Goal: Task Accomplishment & Management: Manage account settings

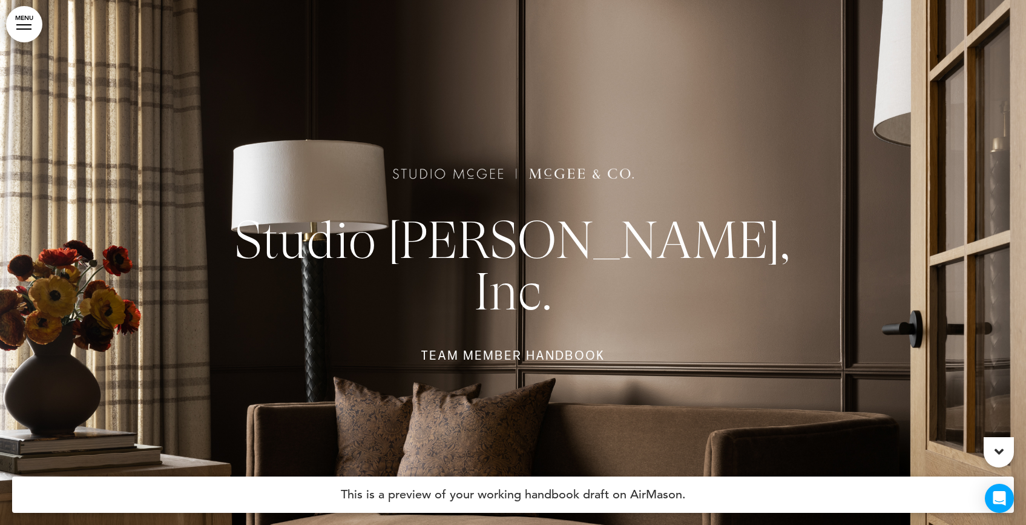
click at [17, 30] on link "MENU" at bounding box center [24, 24] width 36 height 36
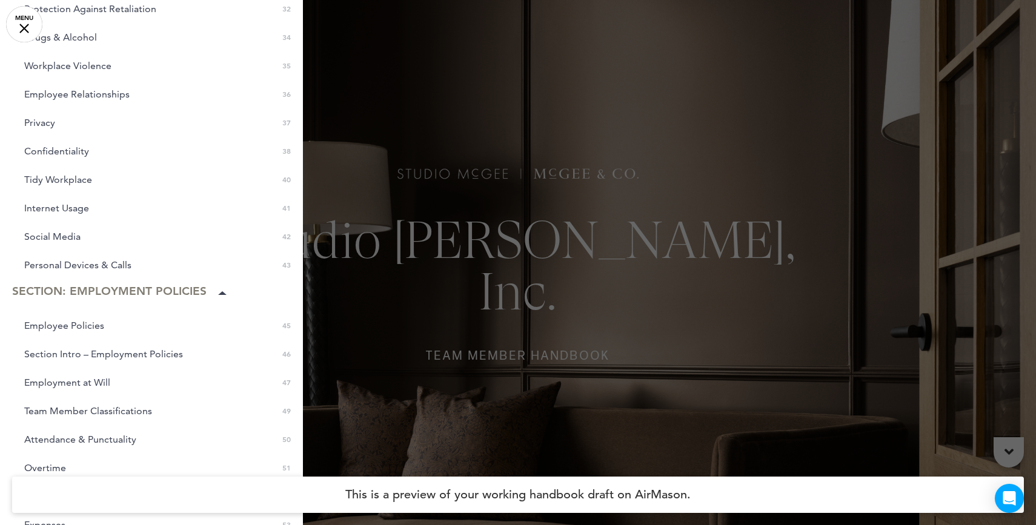
scroll to position [796, 0]
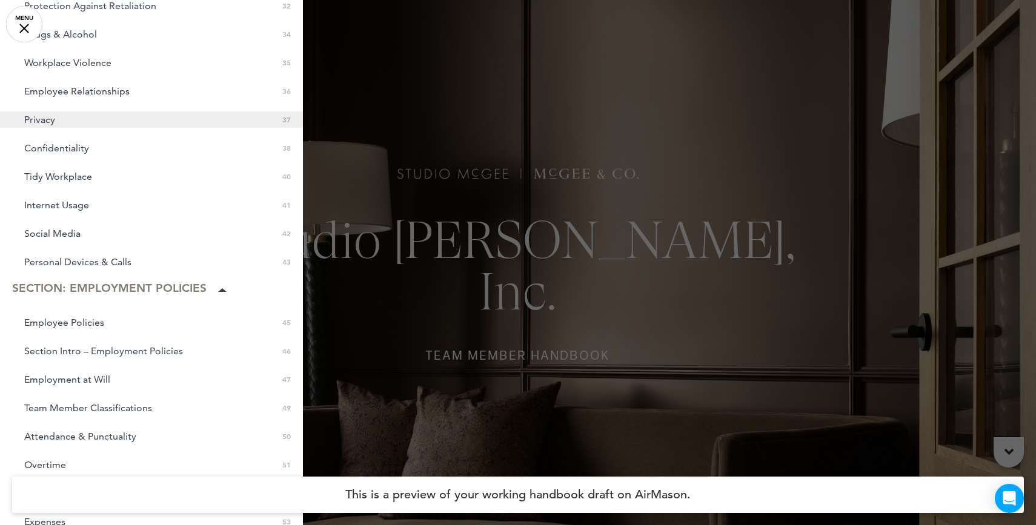
click at [58, 115] on link "Privacy 0 37" at bounding box center [151, 119] width 303 height 16
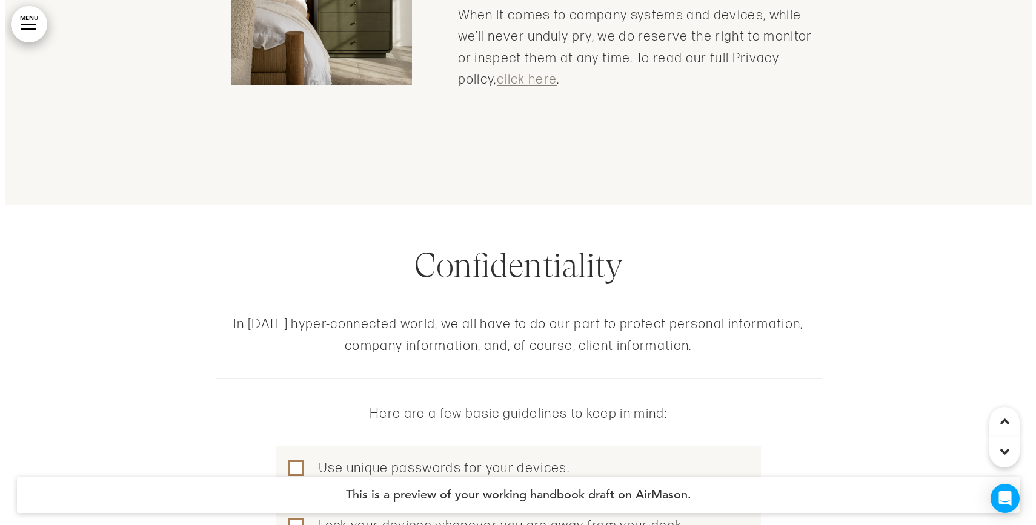
scroll to position [26056, 0]
click at [25, 21] on link "MENU" at bounding box center [24, 24] width 36 height 36
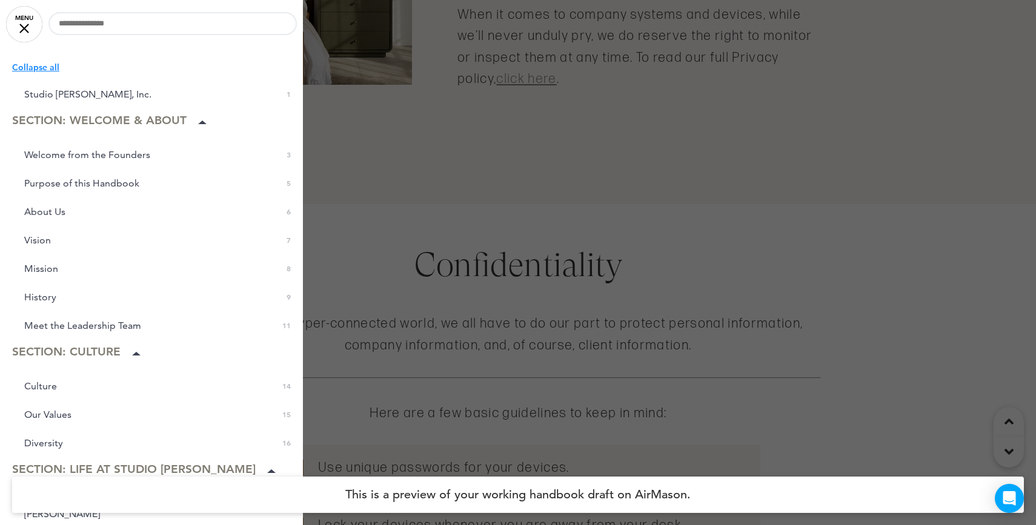
scroll to position [36, 0]
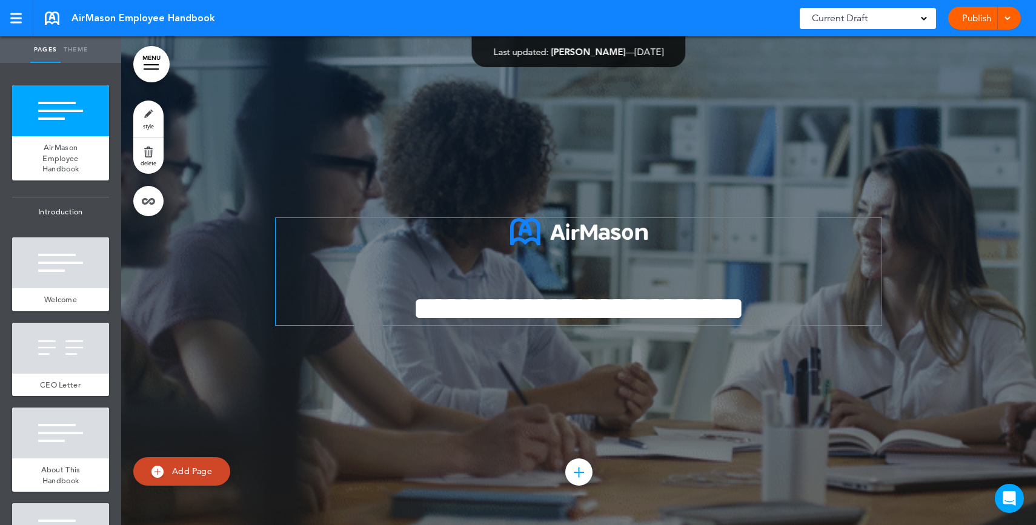
click at [589, 307] on span "**********" at bounding box center [578, 308] width 332 height 33
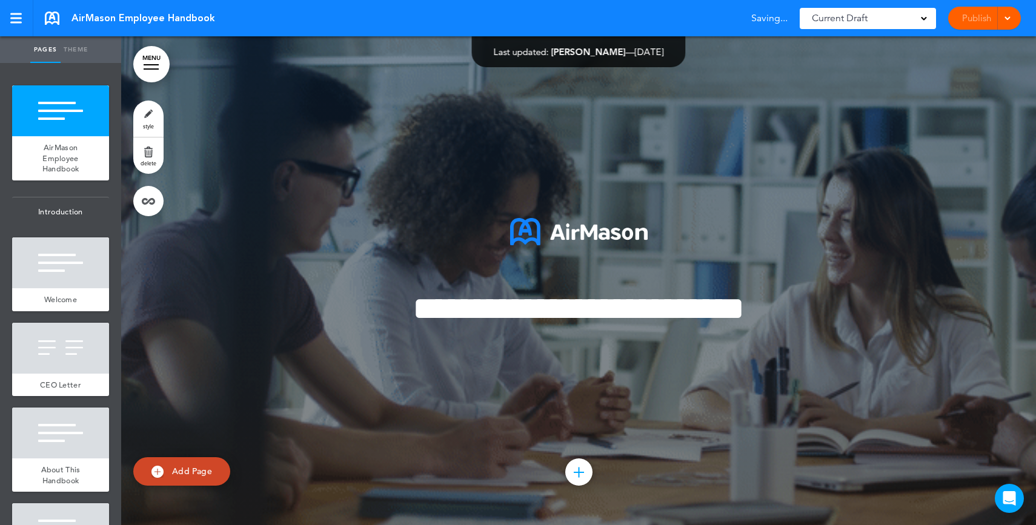
click at [976, 16] on div "Publish Publish Preview Draft" at bounding box center [984, 18] width 73 height 23
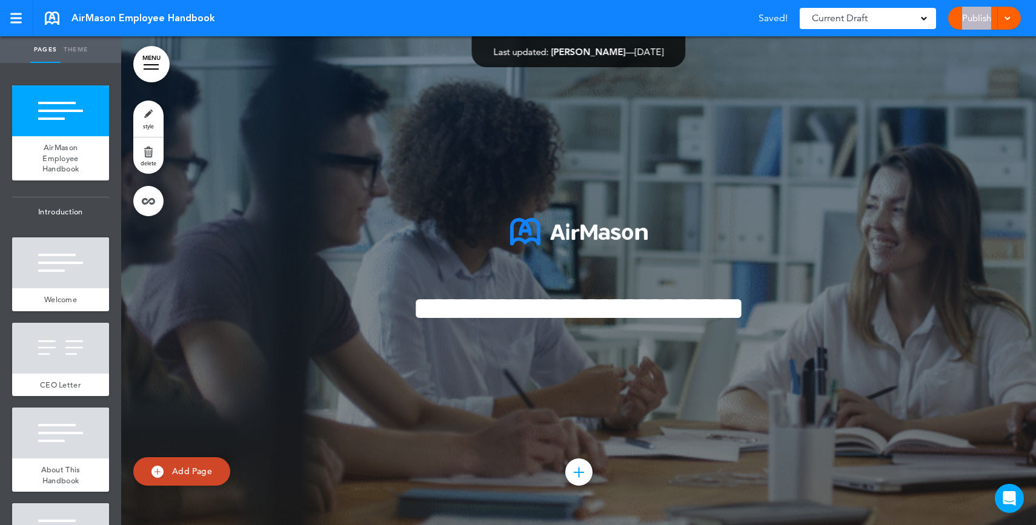
click at [976, 16] on link "Publish" at bounding box center [976, 18] width 38 height 23
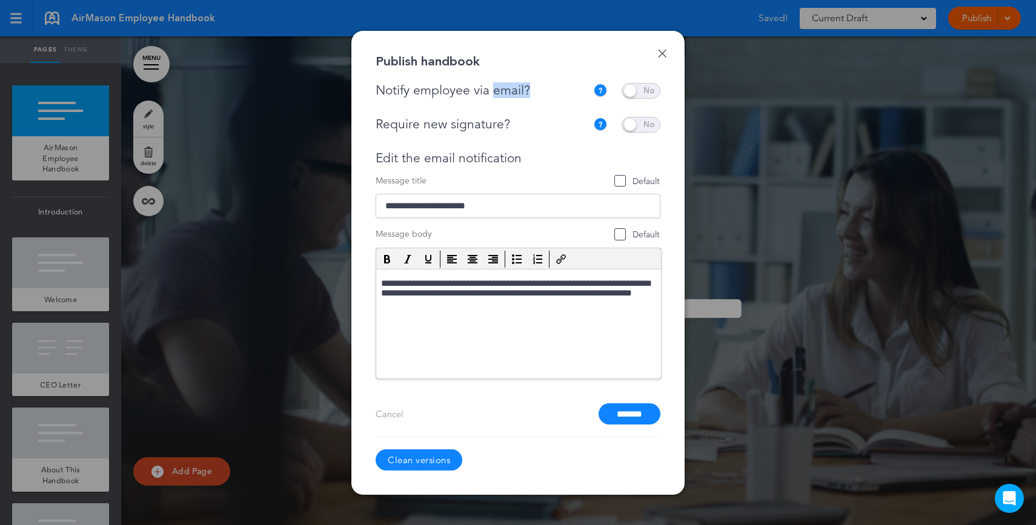
drag, startPoint x: 511, startPoint y: 91, endPoint x: 492, endPoint y: 92, distance: 18.8
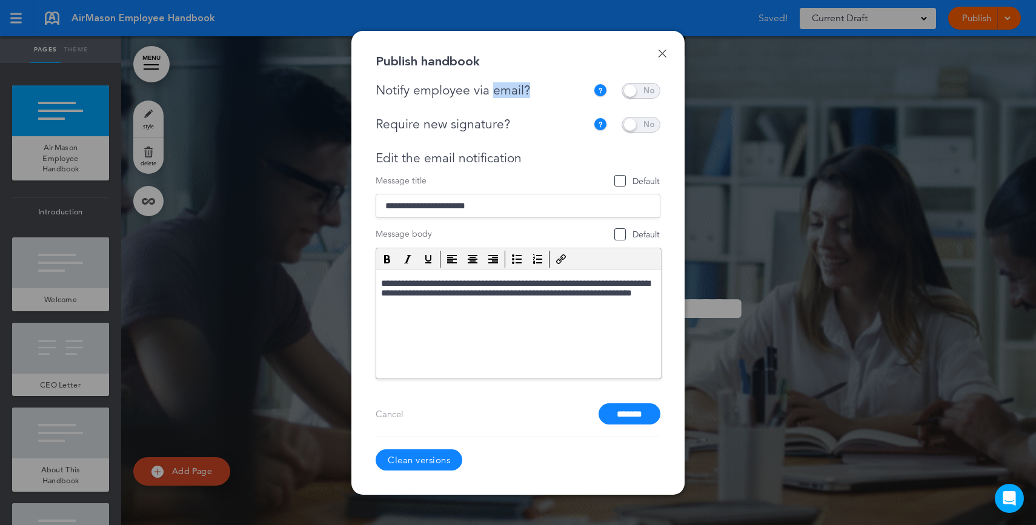
click at [492, 92] on div "Notify employee via email?" at bounding box center [483, 90] width 217 height 15
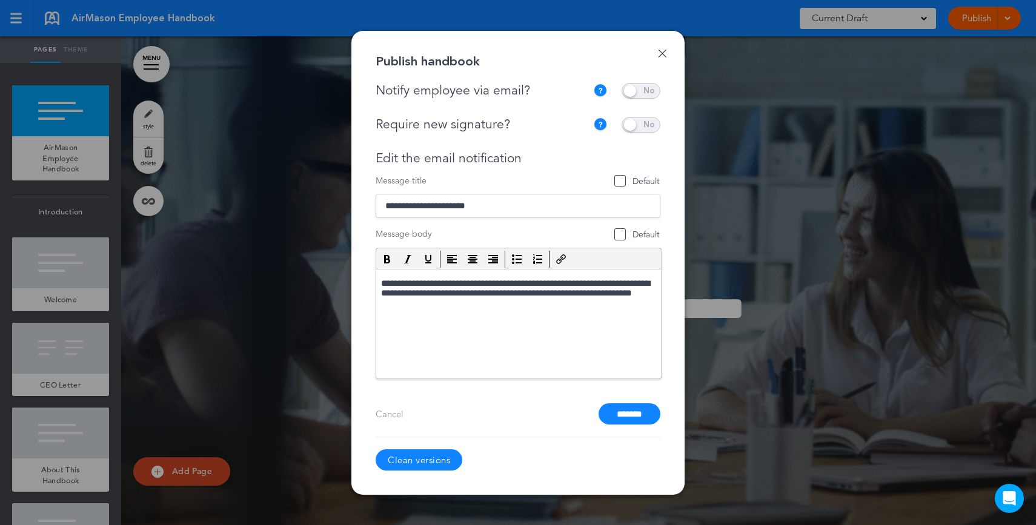
drag, startPoint x: 523, startPoint y: 114, endPoint x: 447, endPoint y: 117, distance: 76.3
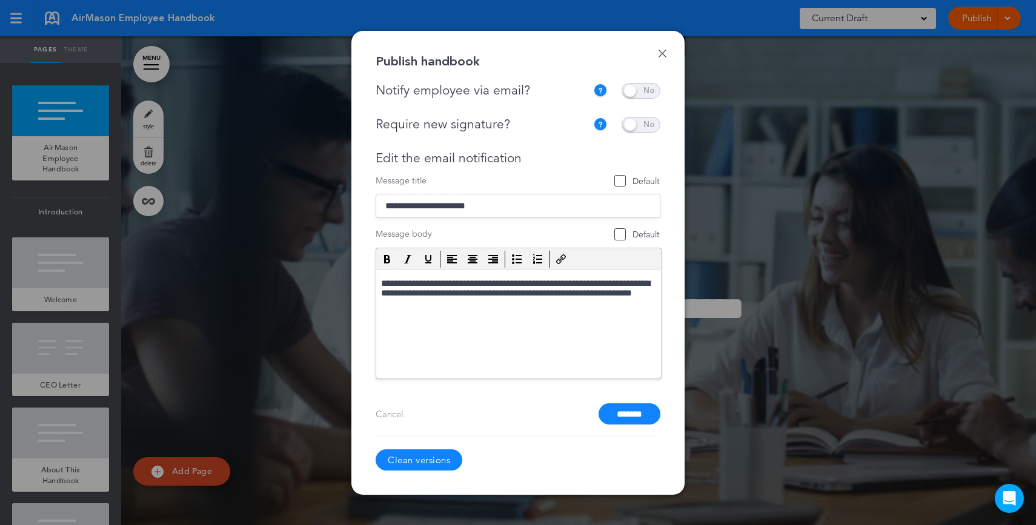
click at [447, 117] on div "**********" at bounding box center [517, 231] width 285 height 296
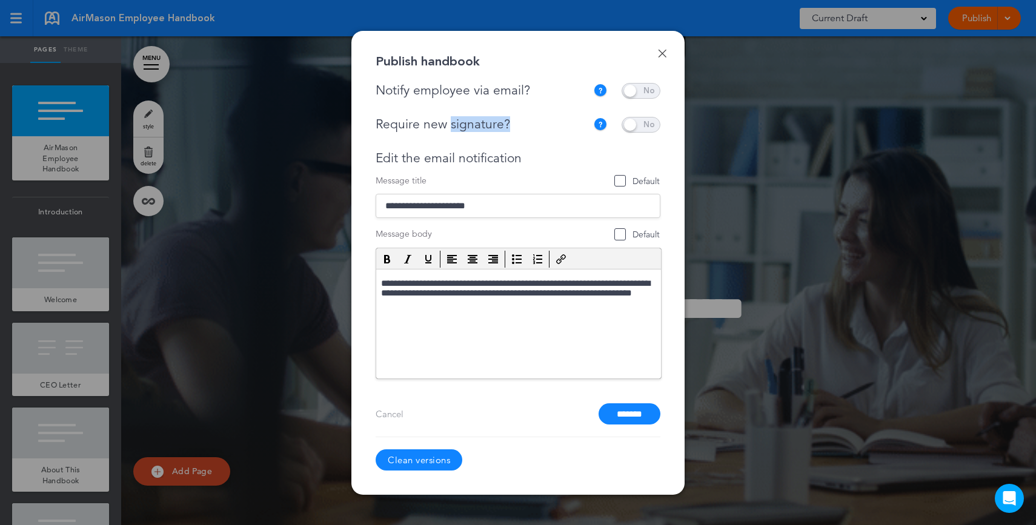
drag, startPoint x: 509, startPoint y: 125, endPoint x: 548, endPoint y: 126, distance: 39.4
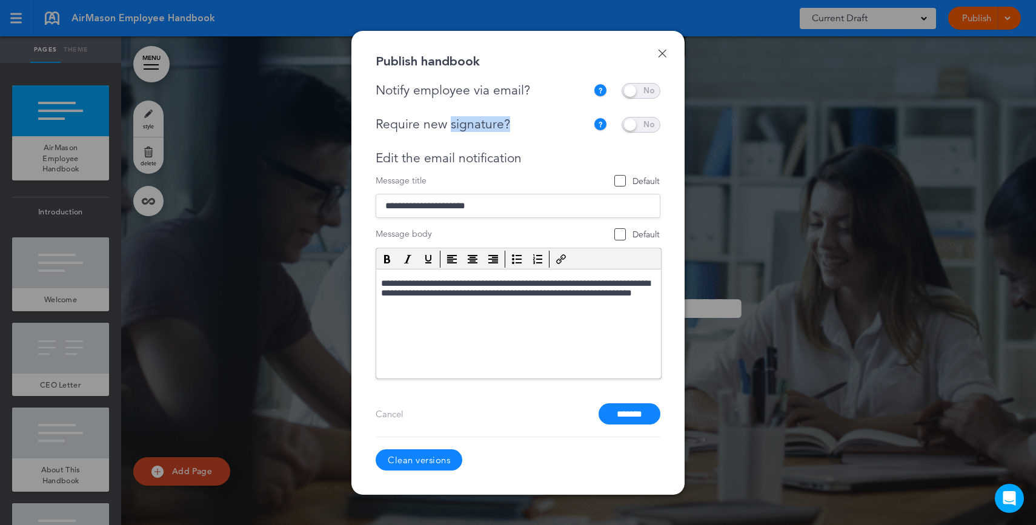
click at [548, 126] on div "Require new signature?" at bounding box center [480, 124] width 211 height 15
click at [658, 56] on link "Done" at bounding box center [662, 53] width 8 height 8
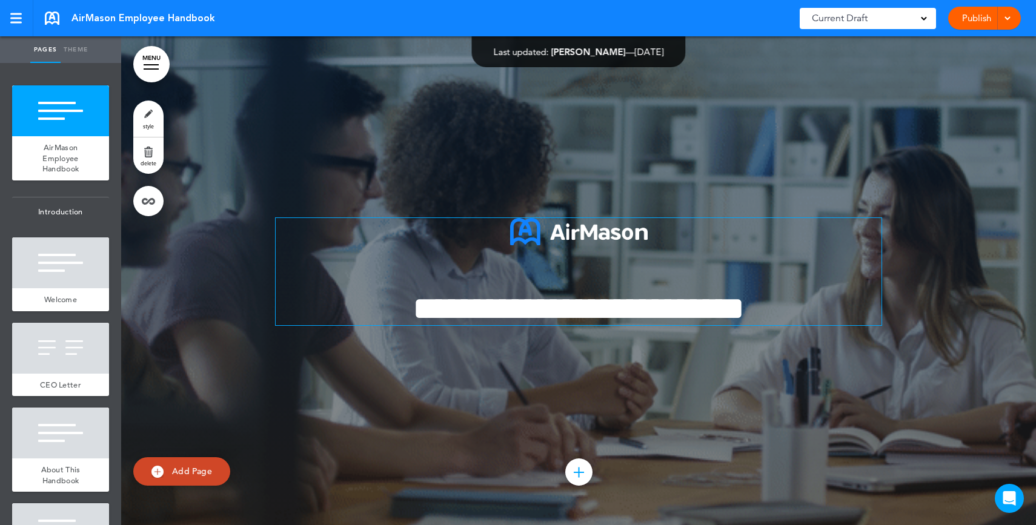
click at [709, 313] on span "**********" at bounding box center [578, 308] width 332 height 33
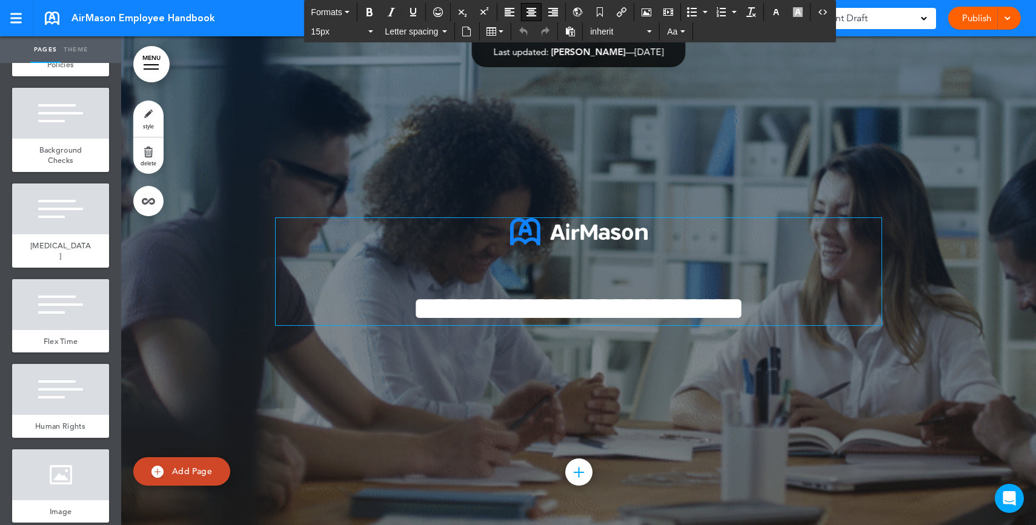
scroll to position [2402, 0]
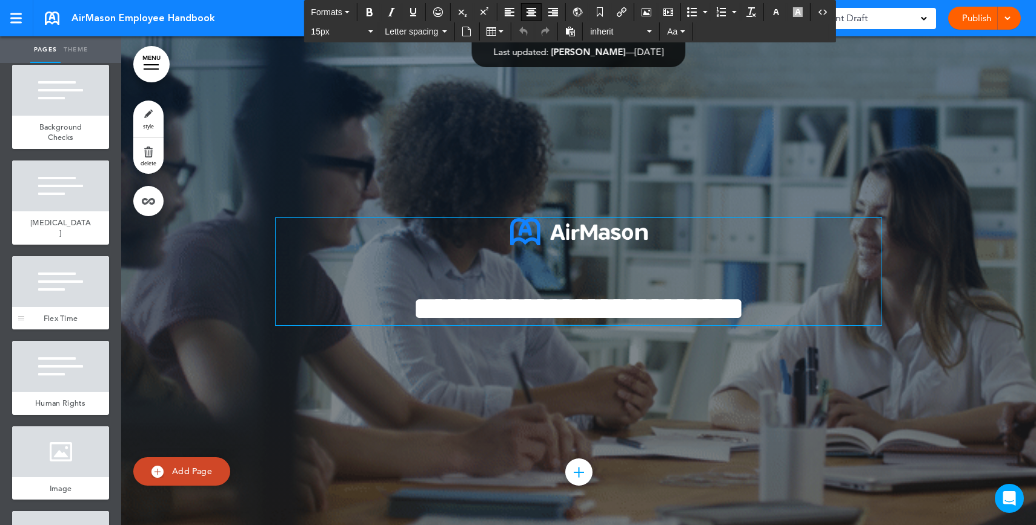
click at [57, 307] on div at bounding box center [60, 281] width 97 height 51
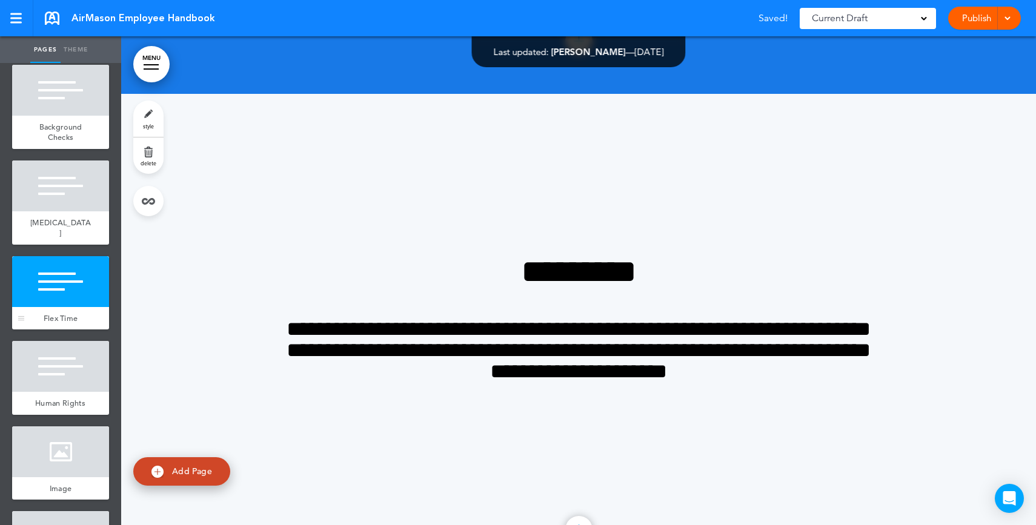
scroll to position [18584, 0]
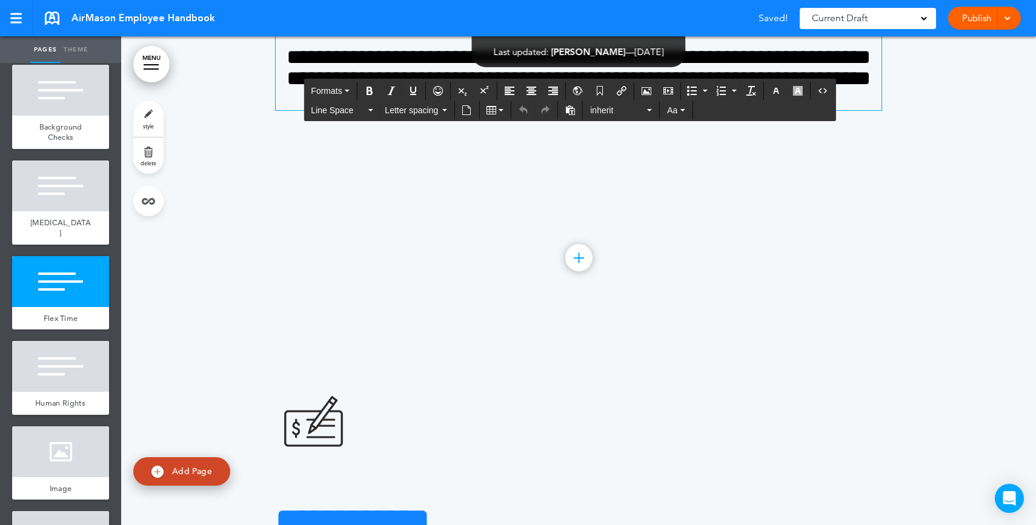
click at [739, 110] on span "**********" at bounding box center [578, 78] width 584 height 63
click at [801, 110] on h4 "**********" at bounding box center [579, 79] width 606 height 64
click at [144, 124] on span "style" at bounding box center [148, 125] width 11 height 7
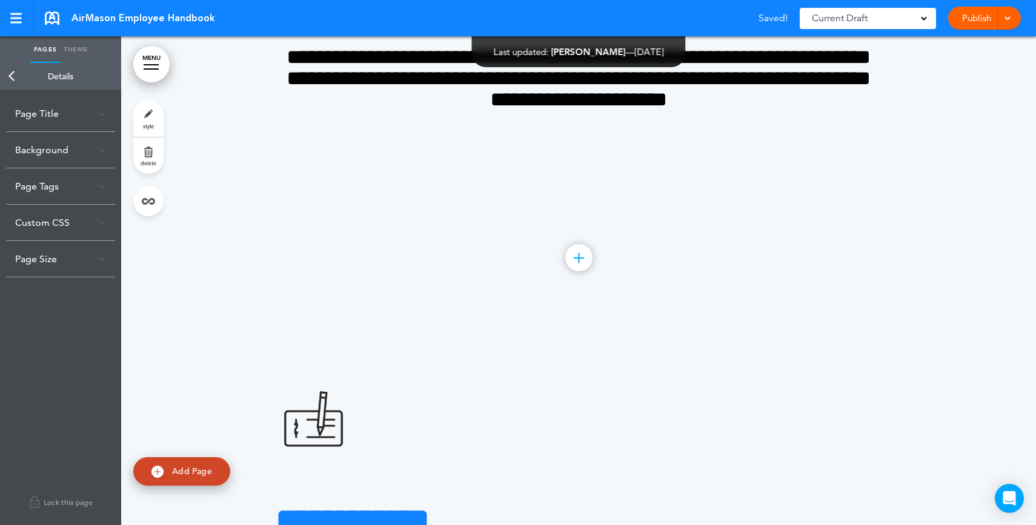
click at [46, 156] on div "Background" at bounding box center [60, 150] width 109 height 36
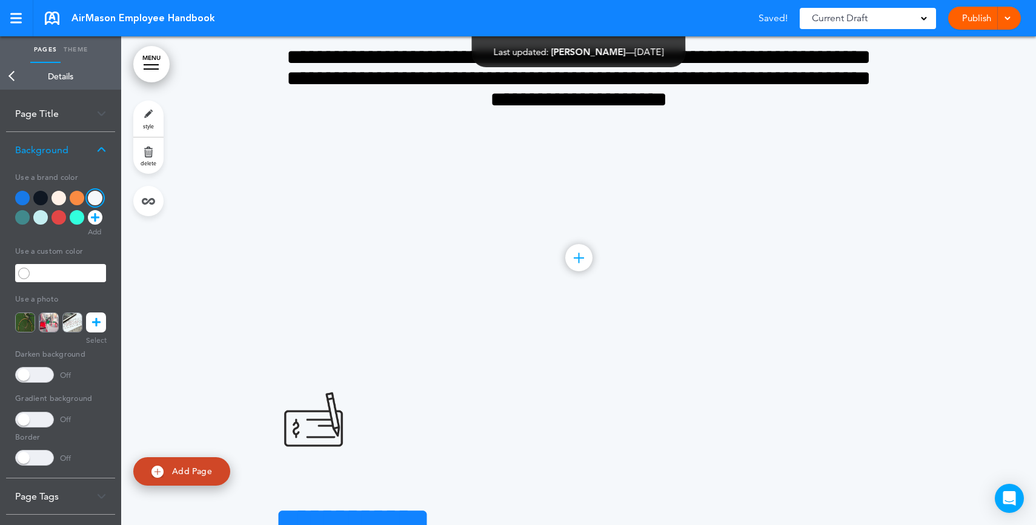
click at [21, 199] on div at bounding box center [22, 198] width 15 height 15
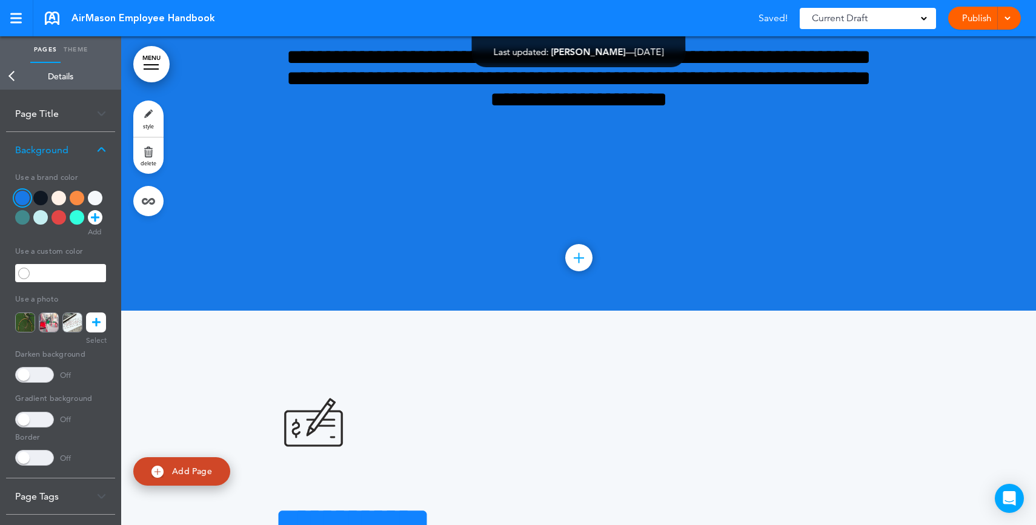
click at [22, 219] on div at bounding box center [22, 217] width 15 height 15
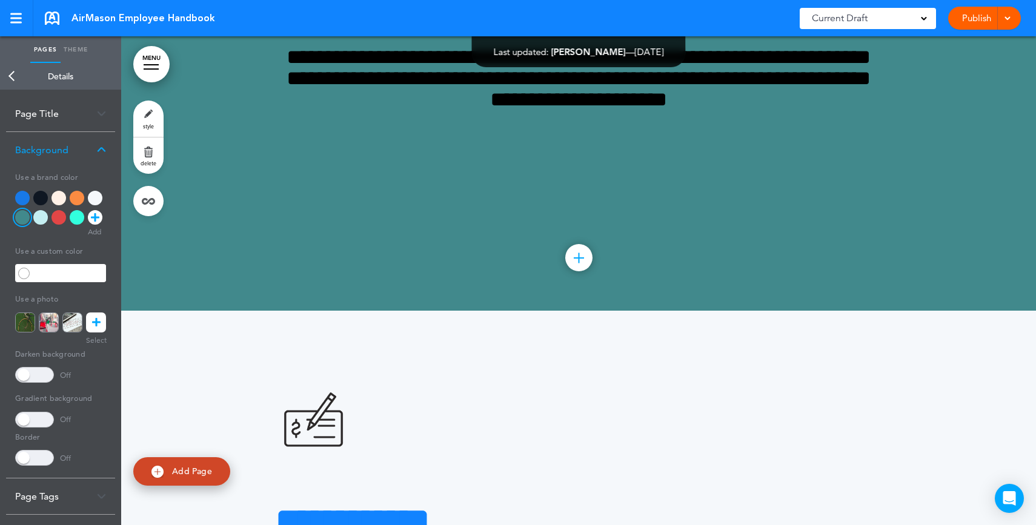
click at [42, 218] on div at bounding box center [40, 217] width 15 height 15
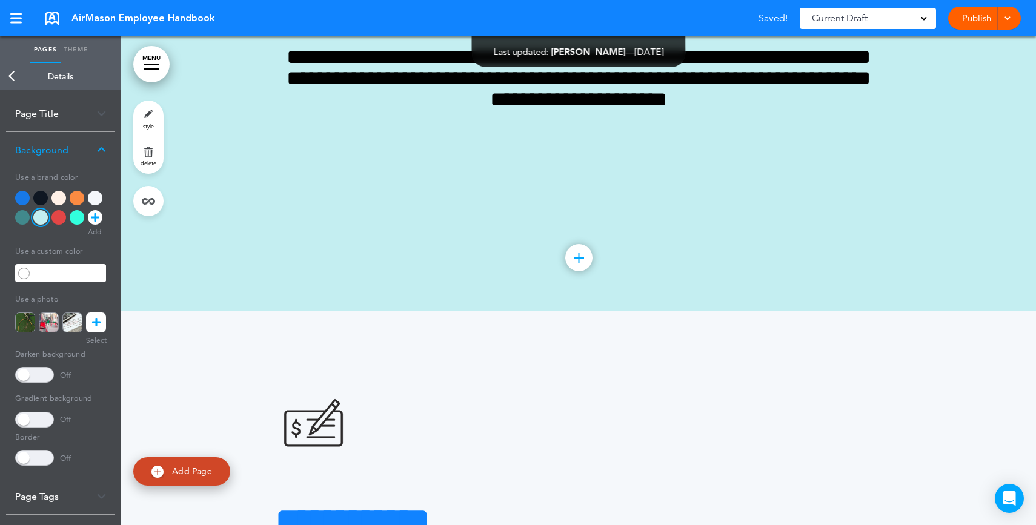
click at [58, 218] on div at bounding box center [58, 217] width 15 height 15
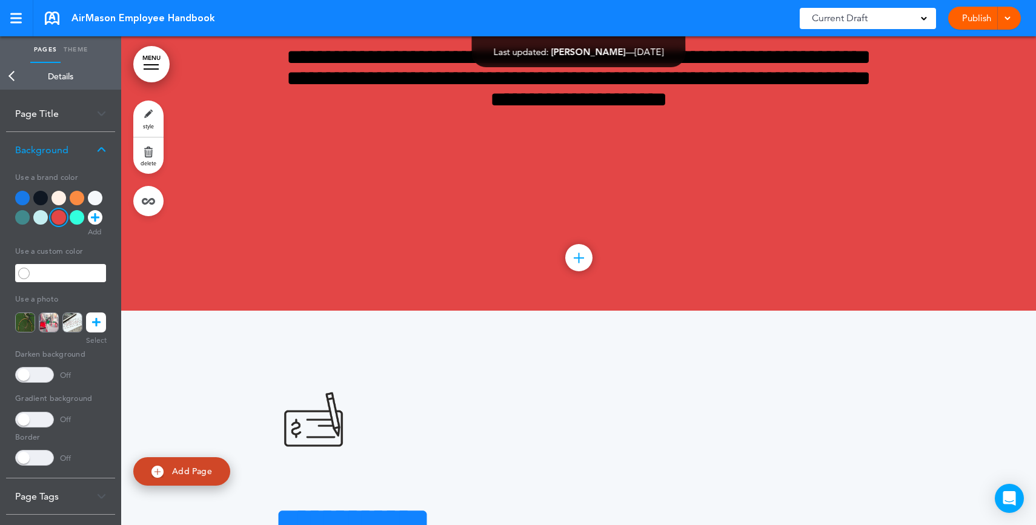
click at [97, 219] on icon at bounding box center [95, 217] width 8 height 15
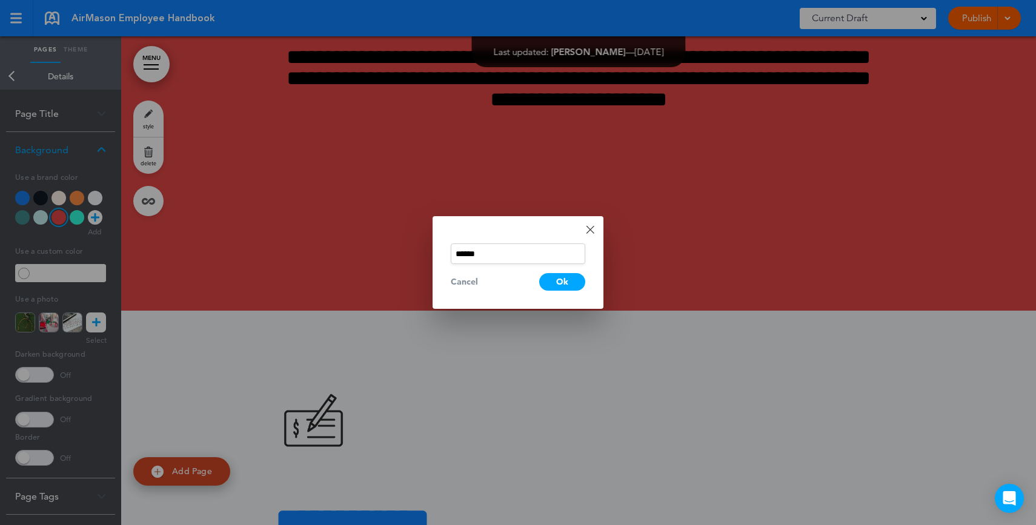
click at [591, 228] on link "Done" at bounding box center [590, 229] width 8 height 8
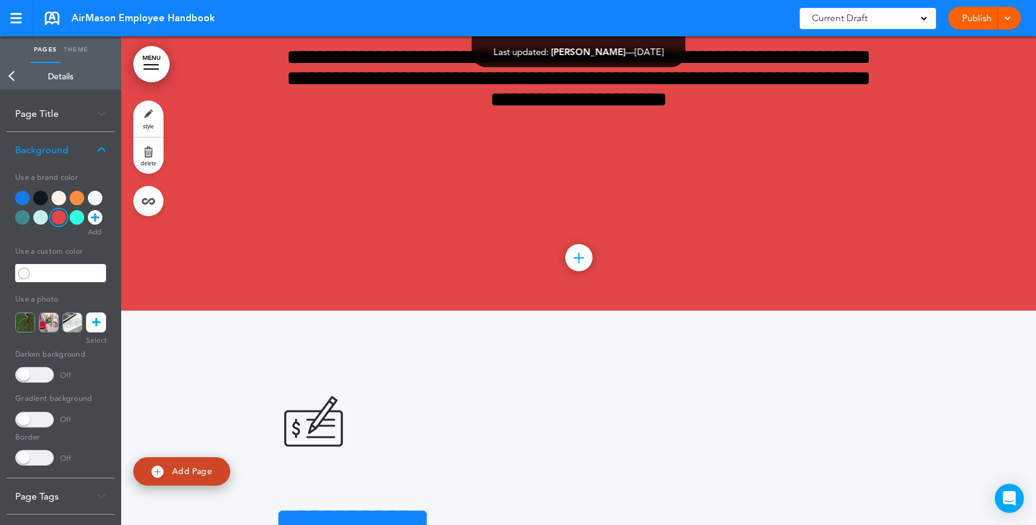
click at [90, 317] on link at bounding box center [96, 322] width 20 height 20
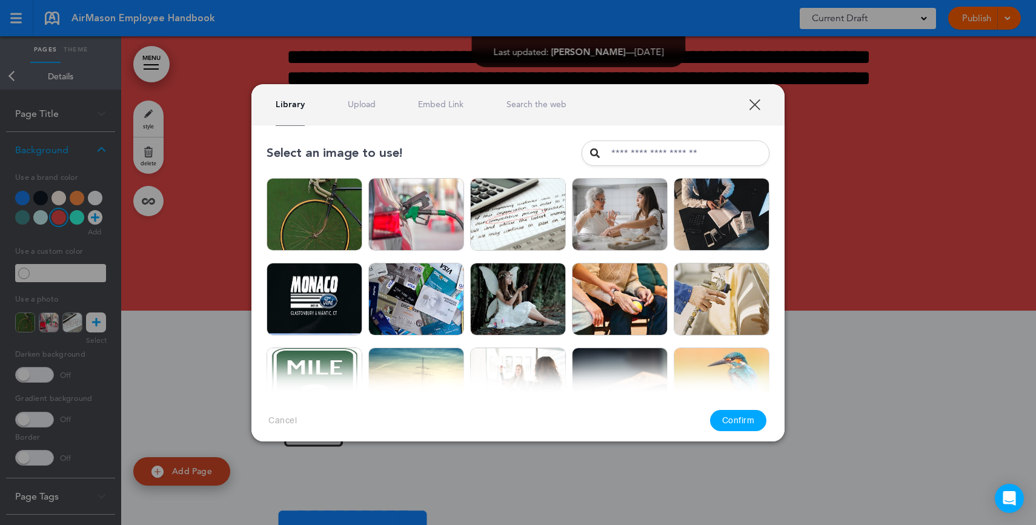
click at [366, 111] on div "Library Upload Embed Link Search the web" at bounding box center [517, 104] width 533 height 41
click at [365, 107] on link "Upload" at bounding box center [362, 105] width 28 height 12
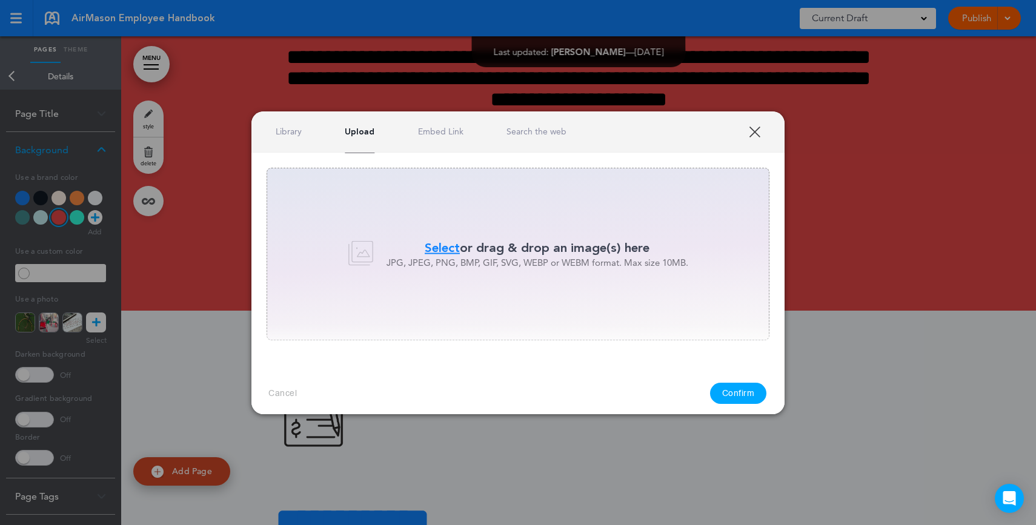
click at [535, 132] on link "Search the web" at bounding box center [536, 132] width 60 height 12
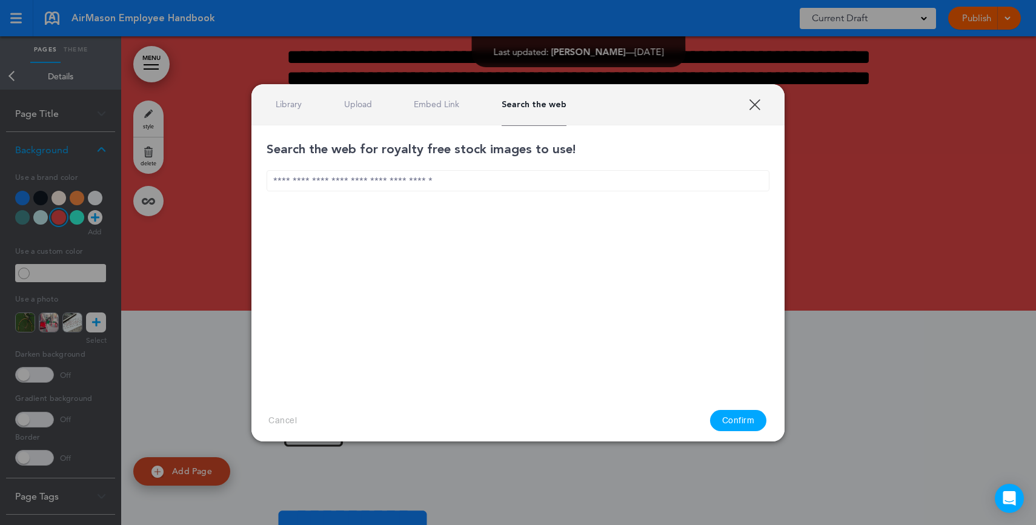
click at [511, 171] on input "text" at bounding box center [517, 180] width 503 height 21
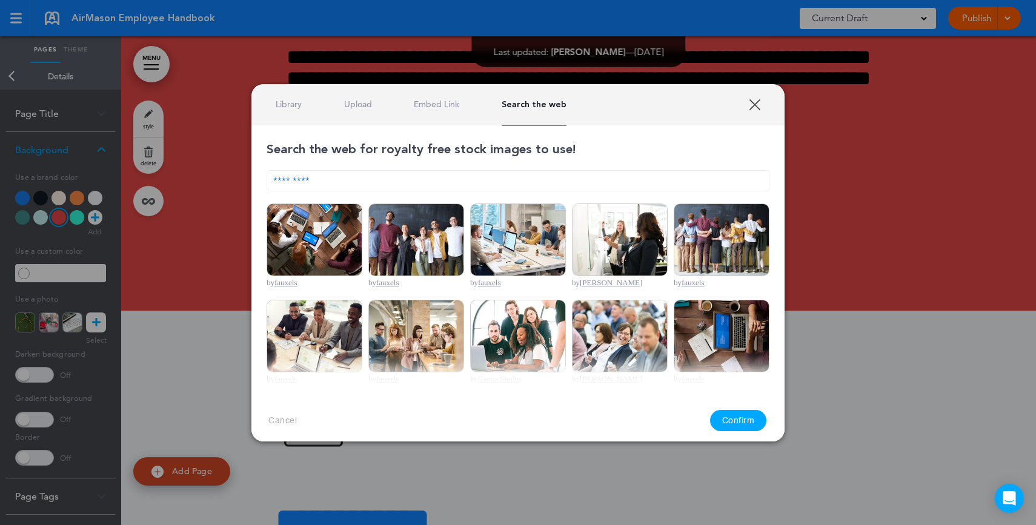
type input "*********"
click at [429, 253] on img at bounding box center [416, 239] width 96 height 73
click at [738, 425] on button "Confirm" at bounding box center [738, 420] width 57 height 21
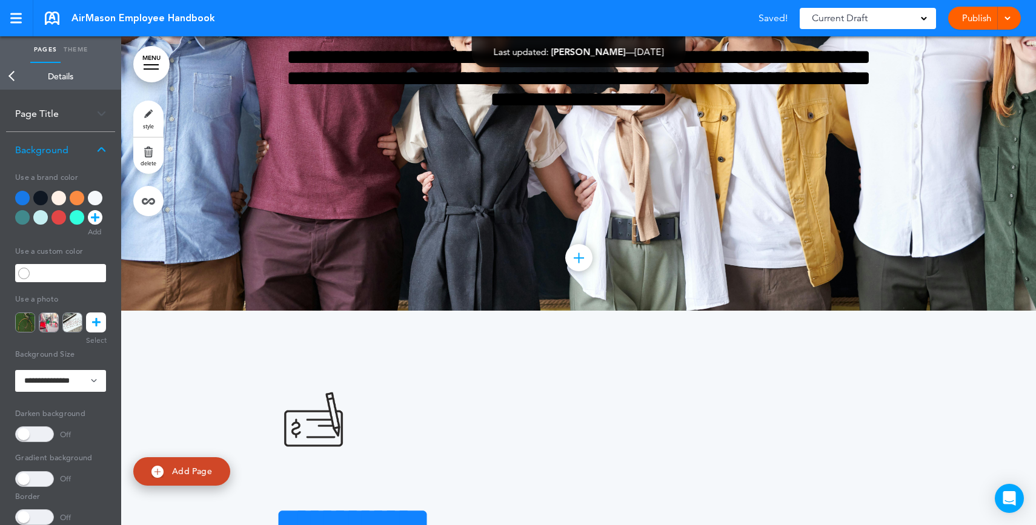
click at [21, 434] on span at bounding box center [34, 434] width 39 height 16
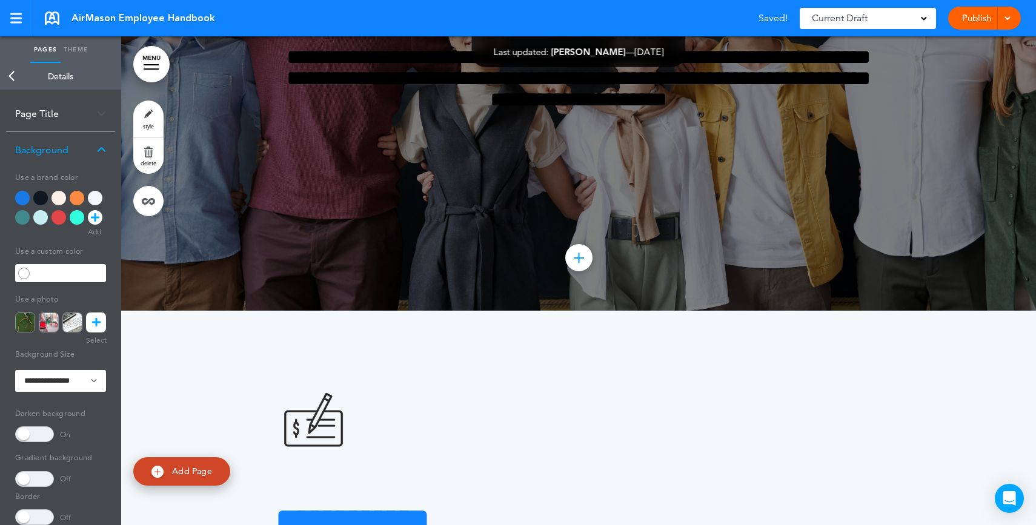
click at [21, 434] on span at bounding box center [34, 434] width 39 height 16
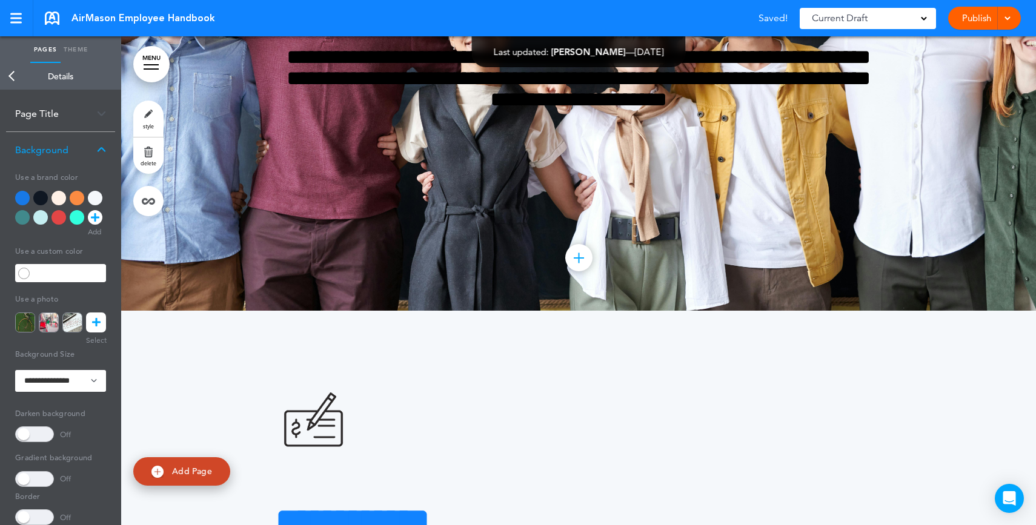
click at [39, 483] on span at bounding box center [34, 479] width 39 height 16
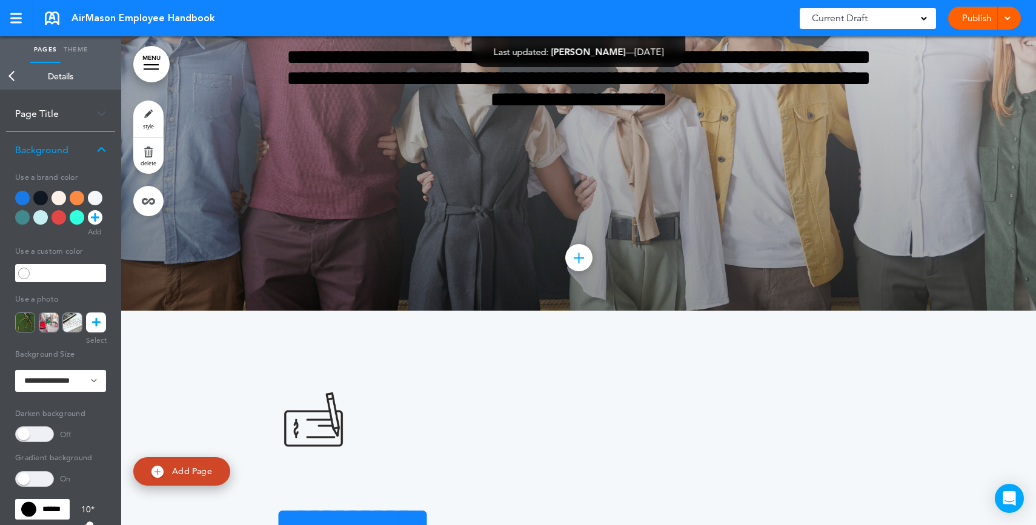
click at [41, 481] on span at bounding box center [34, 479] width 39 height 16
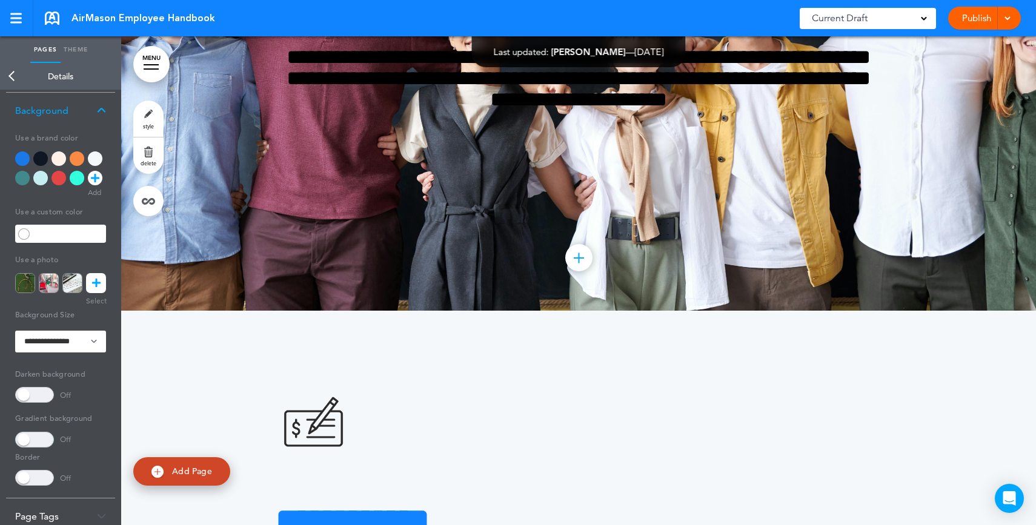
scroll to position [64, 0]
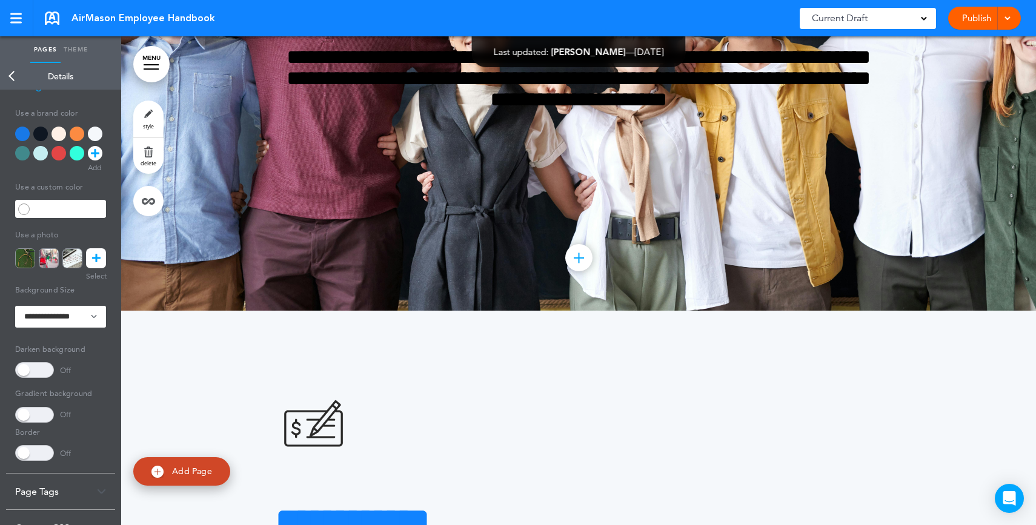
click at [45, 447] on span at bounding box center [34, 453] width 39 height 16
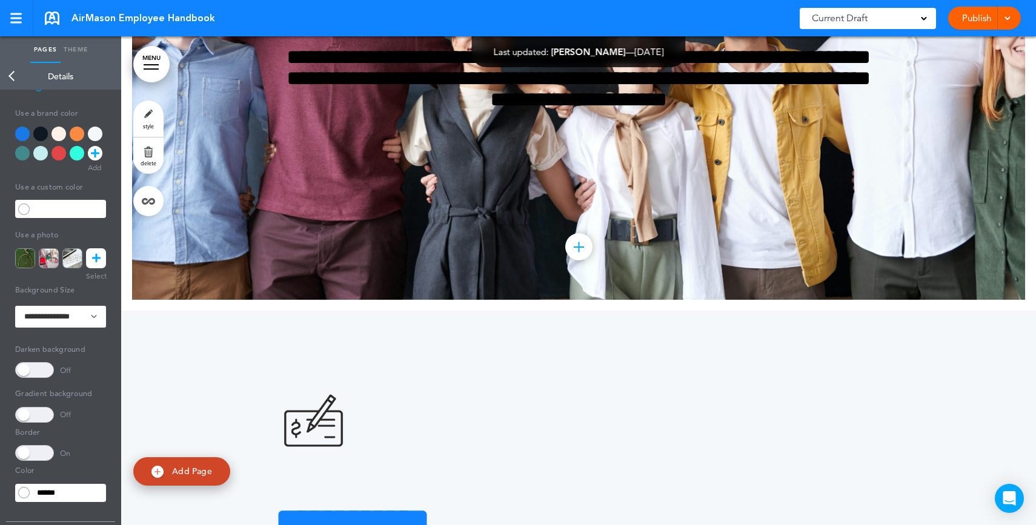
click at [45, 447] on span at bounding box center [34, 453] width 39 height 16
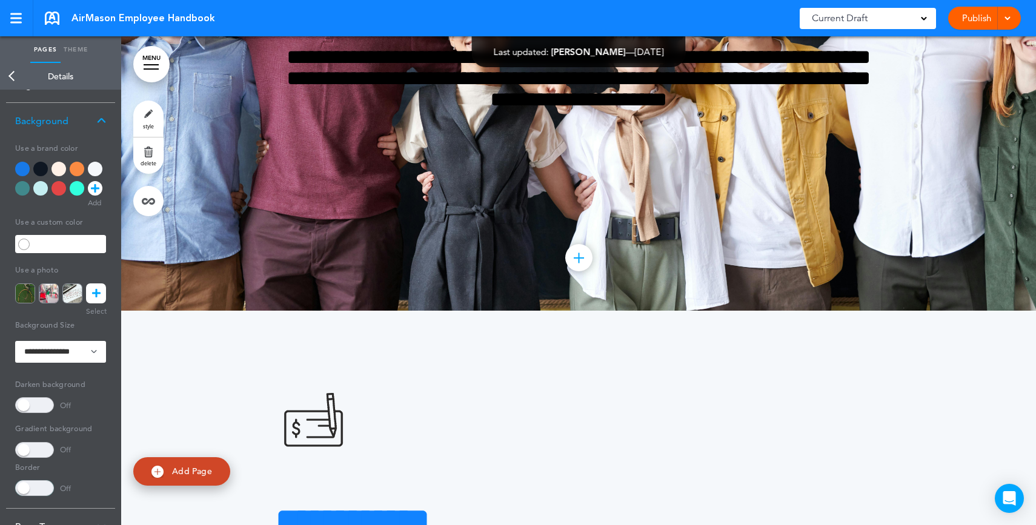
scroll to position [0, 0]
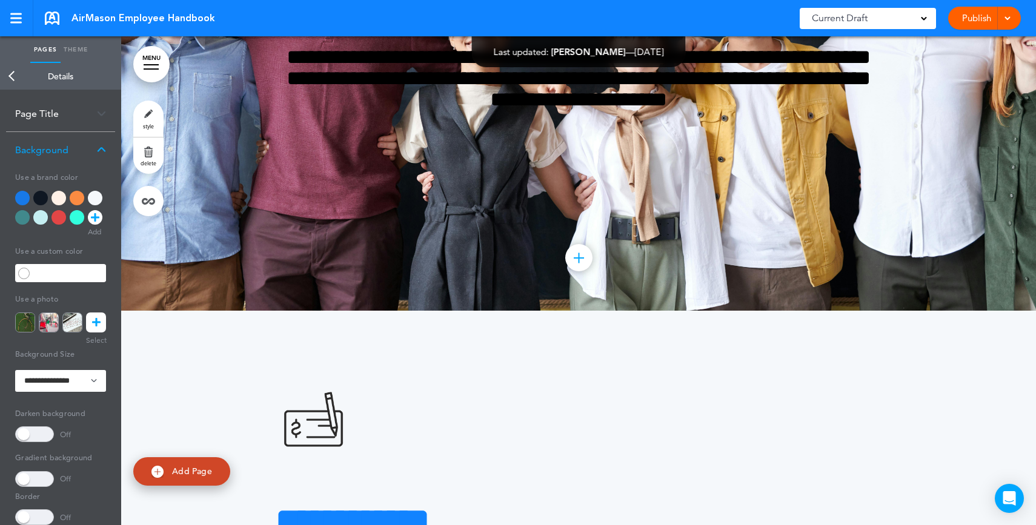
click at [99, 197] on div at bounding box center [95, 198] width 15 height 15
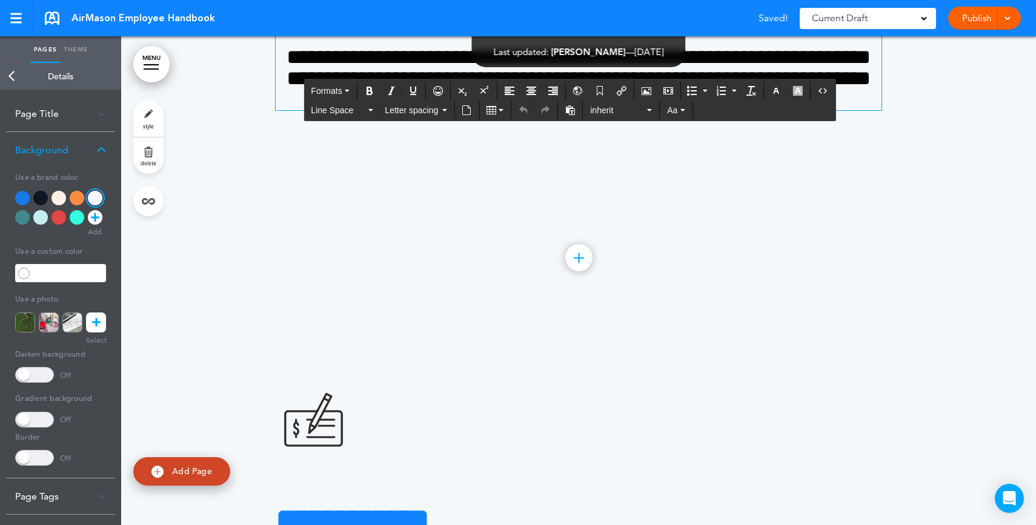
click at [798, 110] on h4 "**********" at bounding box center [579, 79] width 606 height 64
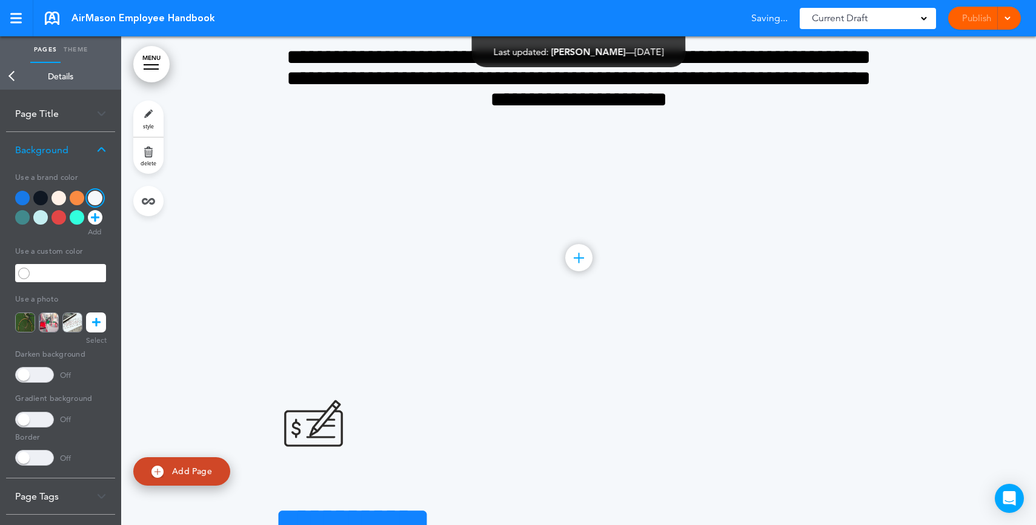
click at [420, 311] on div at bounding box center [578, 66] width 914 height 489
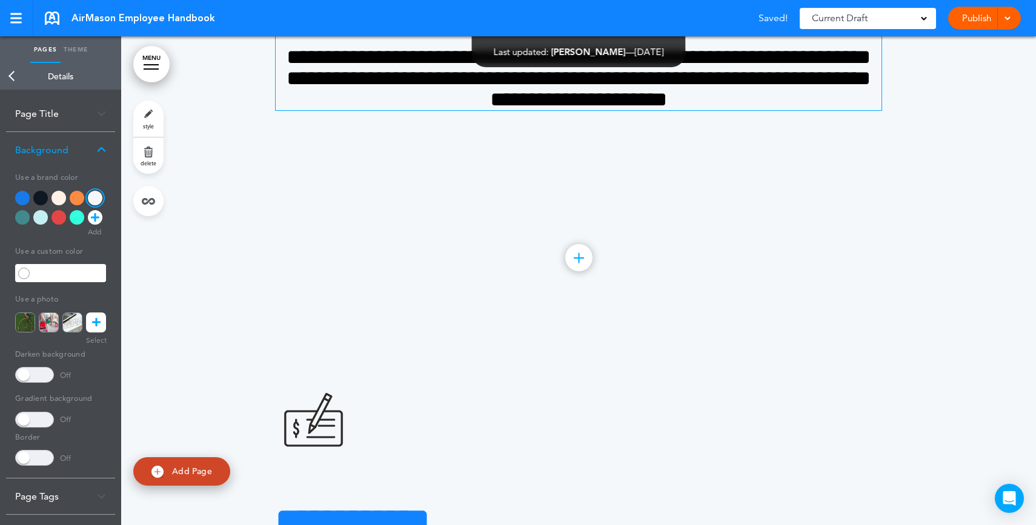
click at [667, 110] on span "**********" at bounding box center [578, 78] width 584 height 63
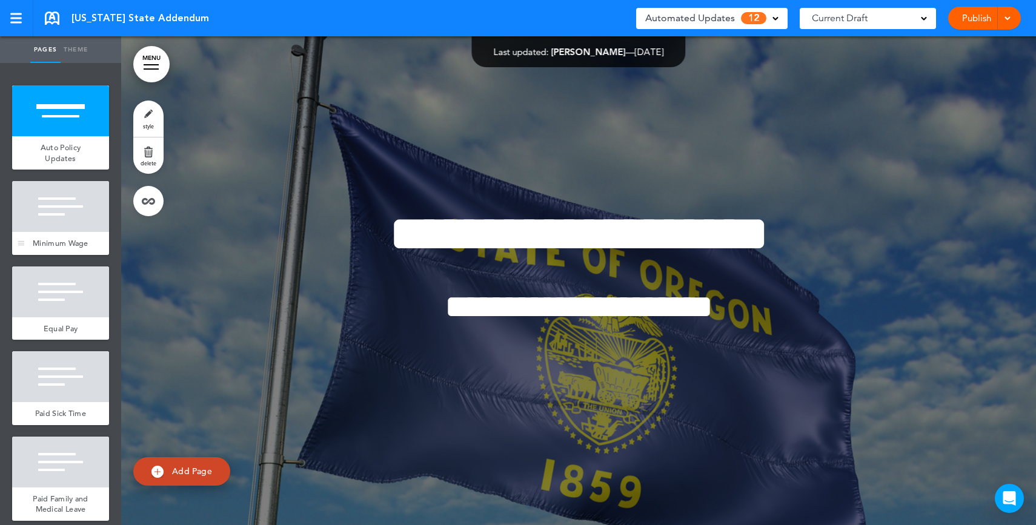
click at [34, 236] on div "Minimum Wage" at bounding box center [60, 243] width 97 height 23
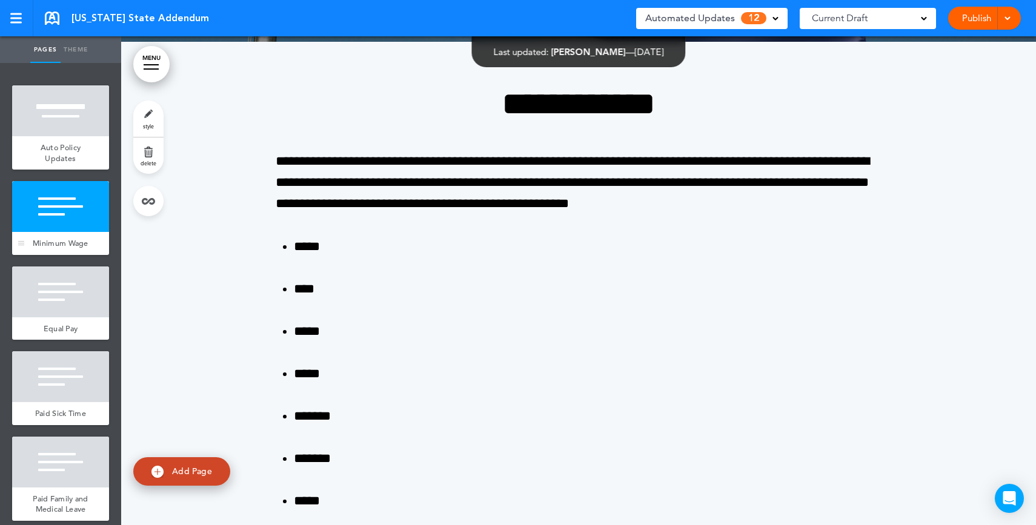
scroll to position [489, 0]
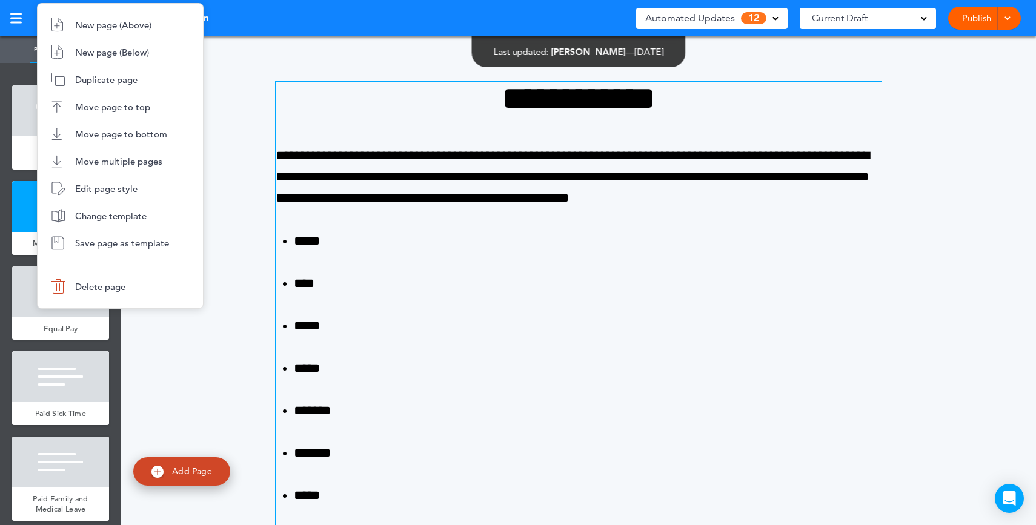
drag, startPoint x: 308, startPoint y: 373, endPoint x: 429, endPoint y: 312, distance: 135.1
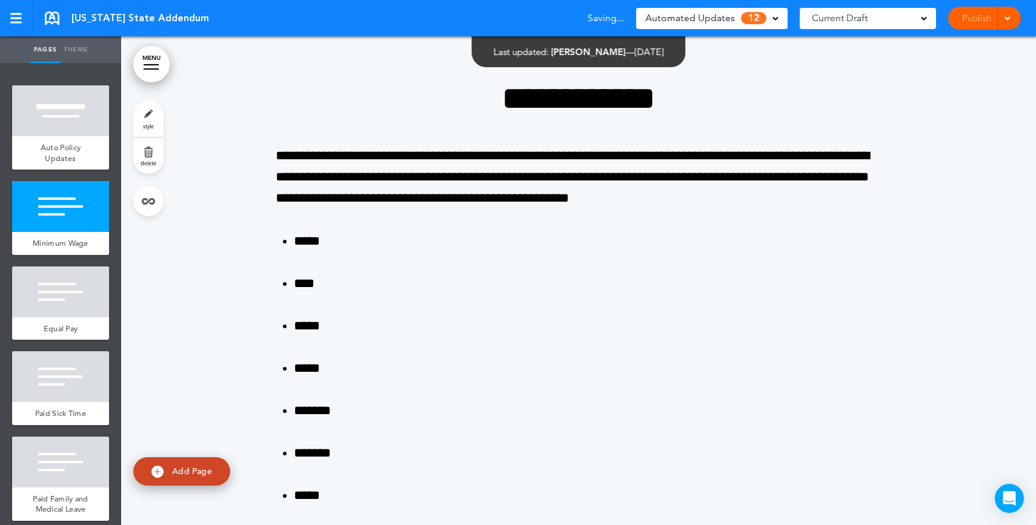
click at [661, 31] on div "Automated Updates 12 Auto policy updates AirMason detects legislation changes t…" at bounding box center [711, 18] width 151 height 31
click at [663, 22] on span "Automated Updates" at bounding box center [690, 18] width 90 height 17
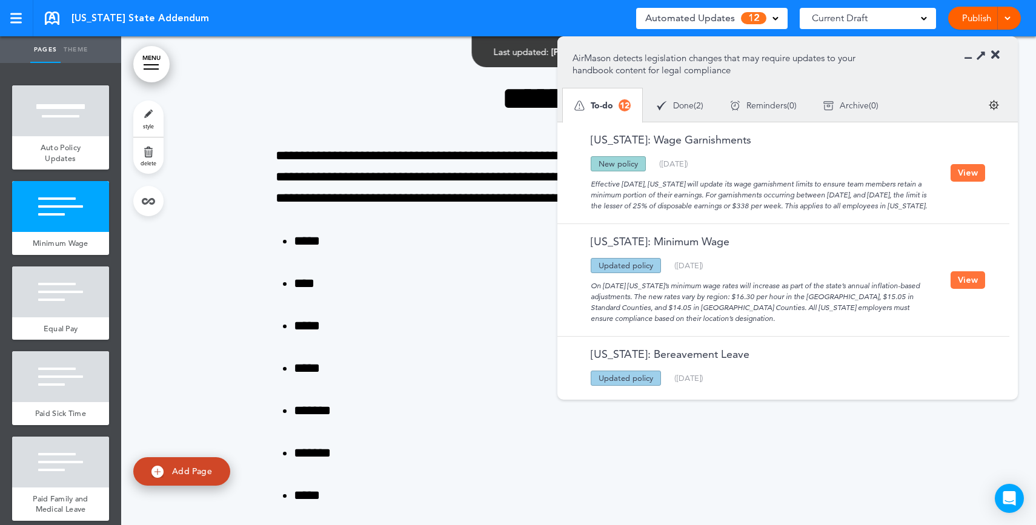
drag, startPoint x: 677, startPoint y: 222, endPoint x: 584, endPoint y: 181, distance: 101.9
click at [584, 181] on div "Oregon: Wage Garnishments Updated policy New policy Deleted policy ( 06/14/2025…" at bounding box center [780, 172] width 446 height 101
click at [965, 182] on button "View" at bounding box center [967, 173] width 35 height 18
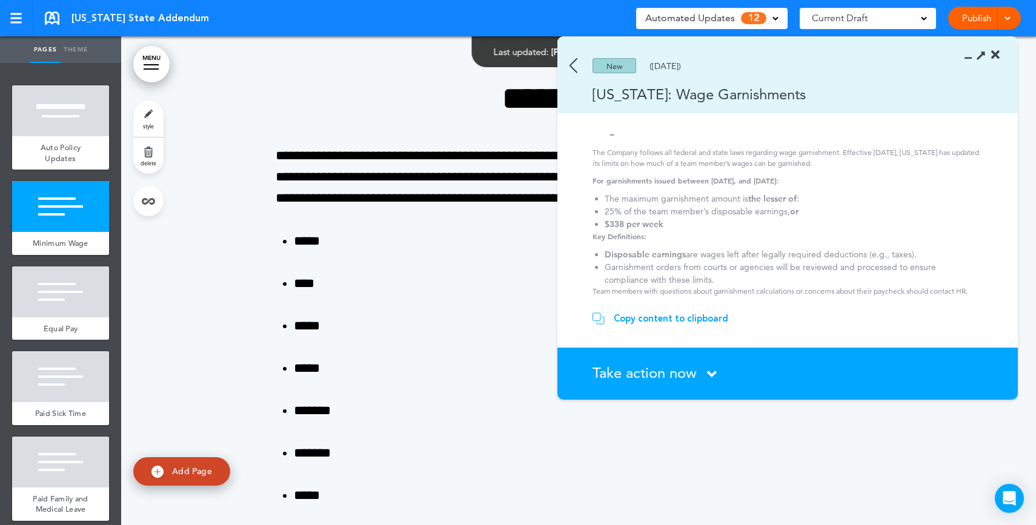
scroll to position [0, 0]
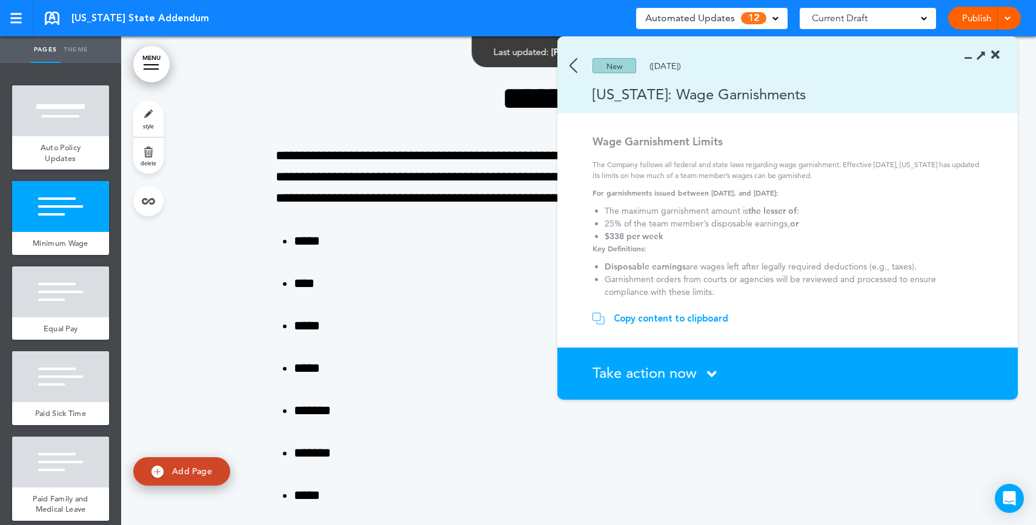
click at [687, 324] on div "Copy content to clipboard" at bounding box center [670, 318] width 114 height 12
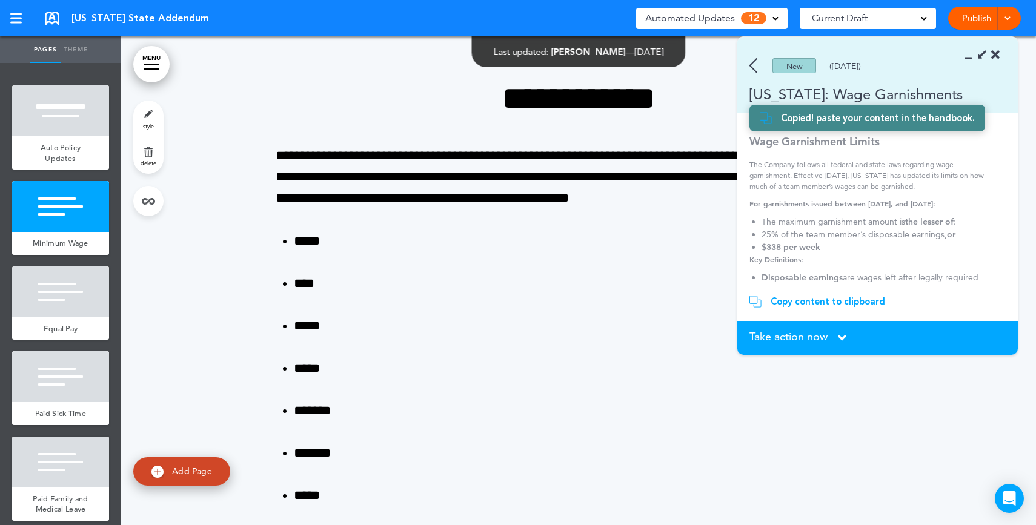
click at [206, 474] on span "Add Page" at bounding box center [192, 471] width 40 height 11
type input "********"
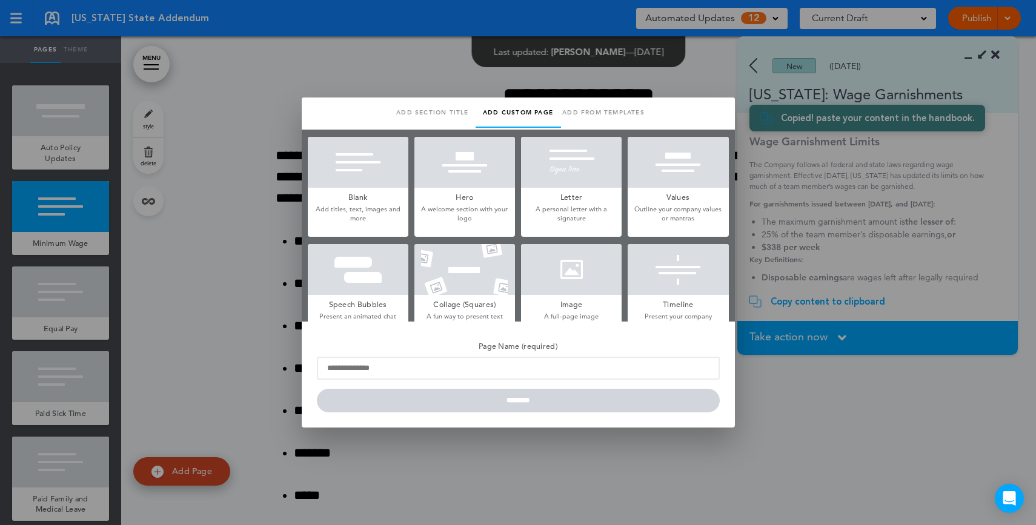
click at [359, 170] on div at bounding box center [358, 162] width 101 height 51
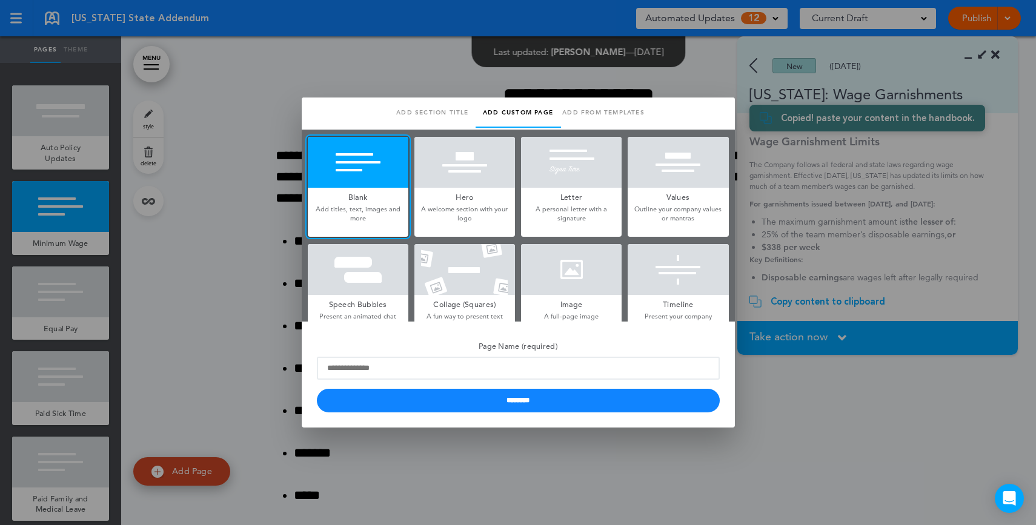
click at [847, 265] on div at bounding box center [518, 262] width 1036 height 525
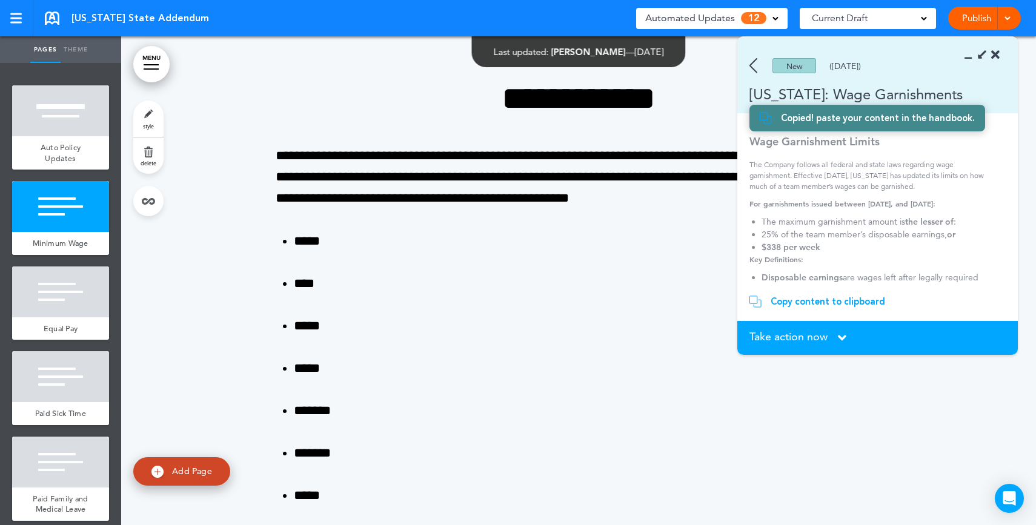
click at [747, 25] on div "Automated Updates 12" at bounding box center [711, 18] width 133 height 17
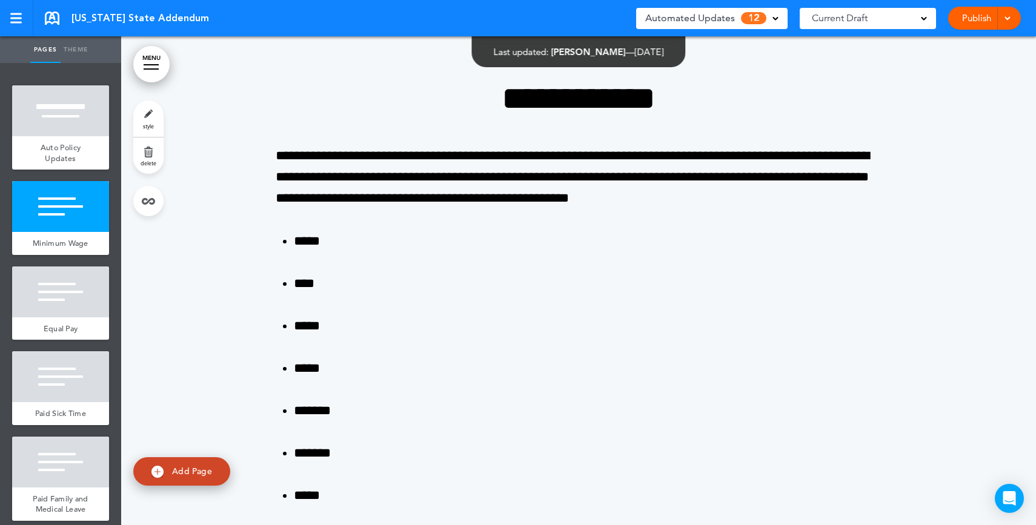
click at [747, 25] on div "Automated Updates 12" at bounding box center [711, 18] width 133 height 17
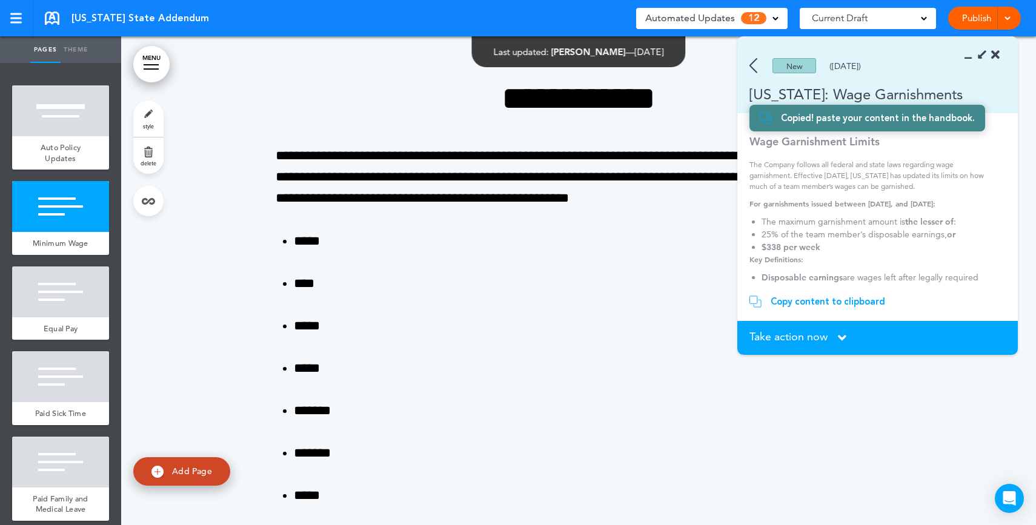
click at [982, 53] on icon at bounding box center [980, 54] width 13 height 13
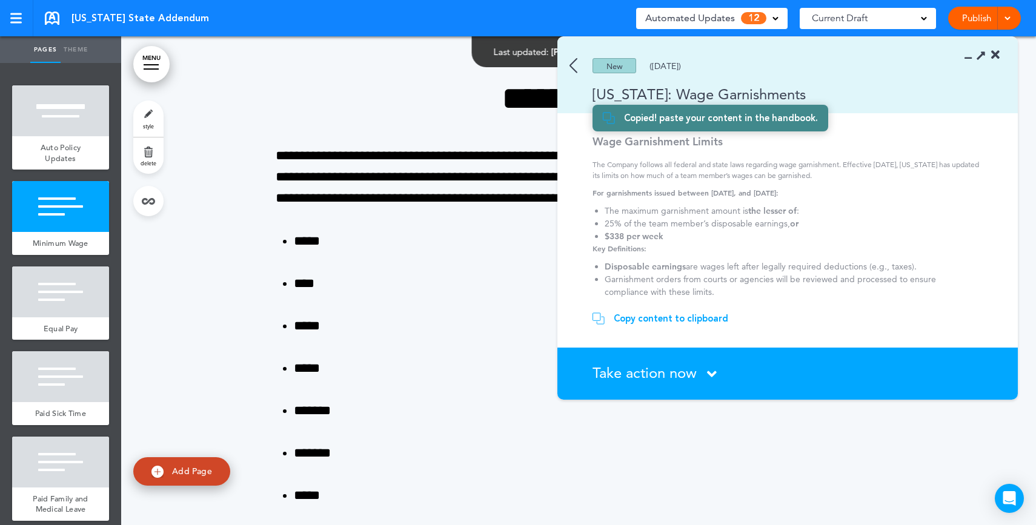
click at [979, 18] on link "Publish" at bounding box center [976, 18] width 38 height 23
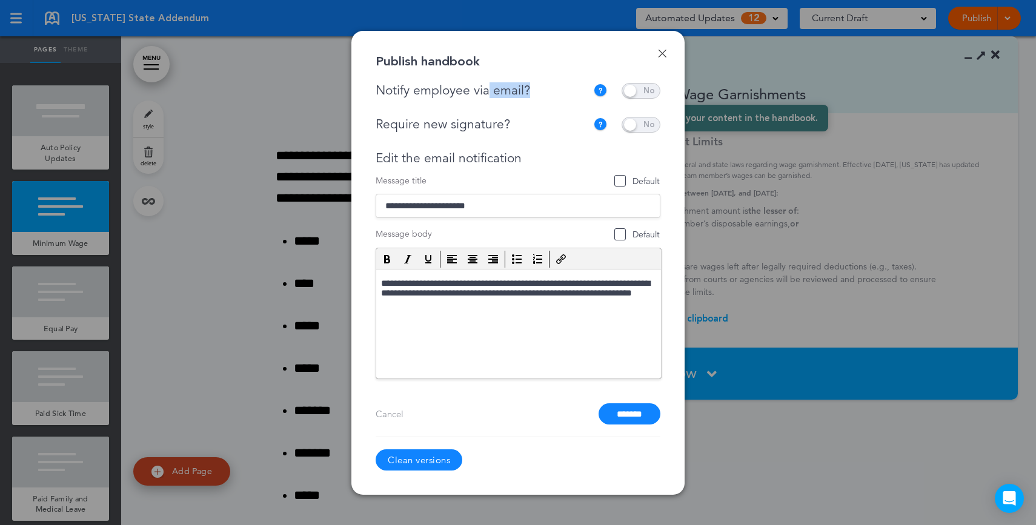
drag, startPoint x: 569, startPoint y: 94, endPoint x: 491, endPoint y: 93, distance: 78.7
click at [491, 93] on div "Notify employee via email?" at bounding box center [483, 90] width 217 height 15
drag, startPoint x: 511, startPoint y: 122, endPoint x: 450, endPoint y: 124, distance: 61.2
click at [449, 124] on div "Require new signature?" at bounding box center [480, 124] width 211 height 15
click at [629, 94] on span at bounding box center [640, 91] width 39 height 16
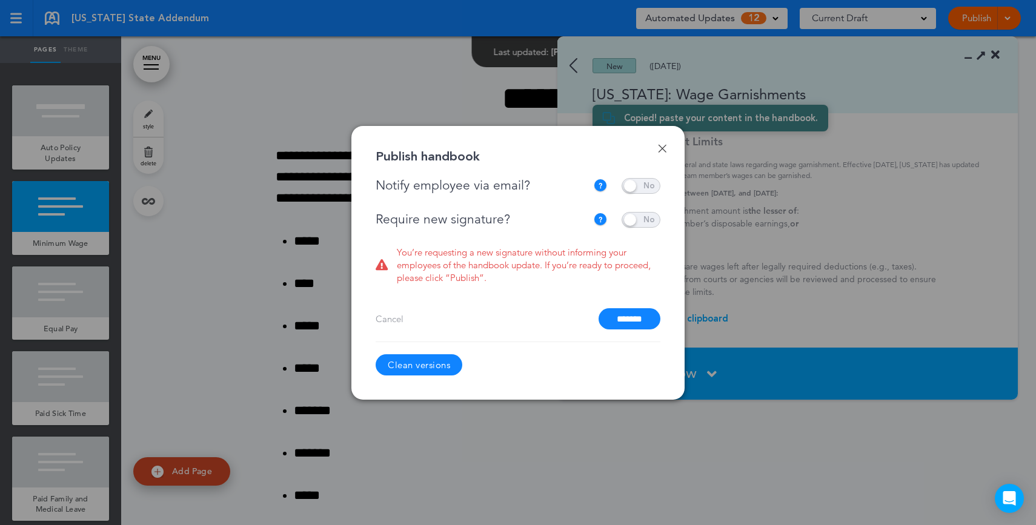
click at [635, 217] on span at bounding box center [640, 220] width 39 height 16
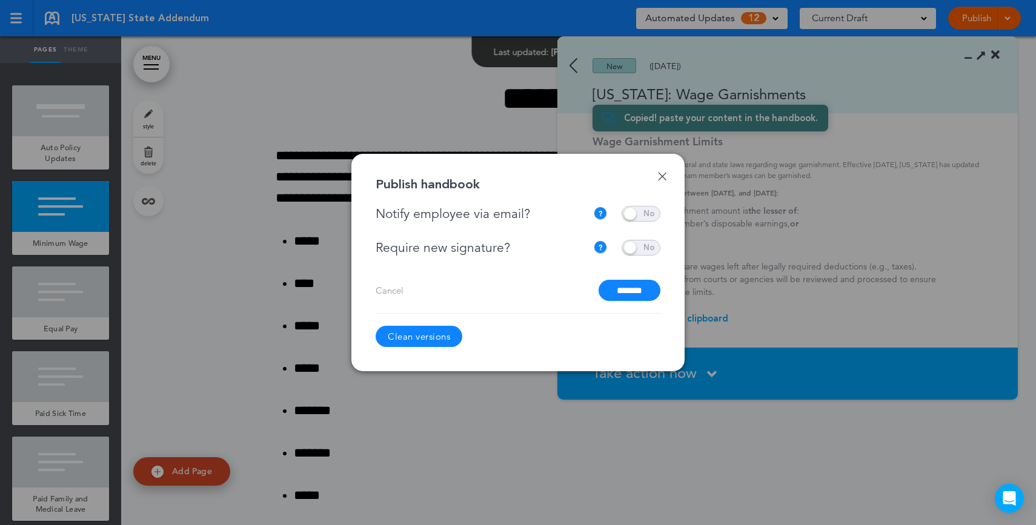
click at [635, 217] on span at bounding box center [640, 214] width 39 height 16
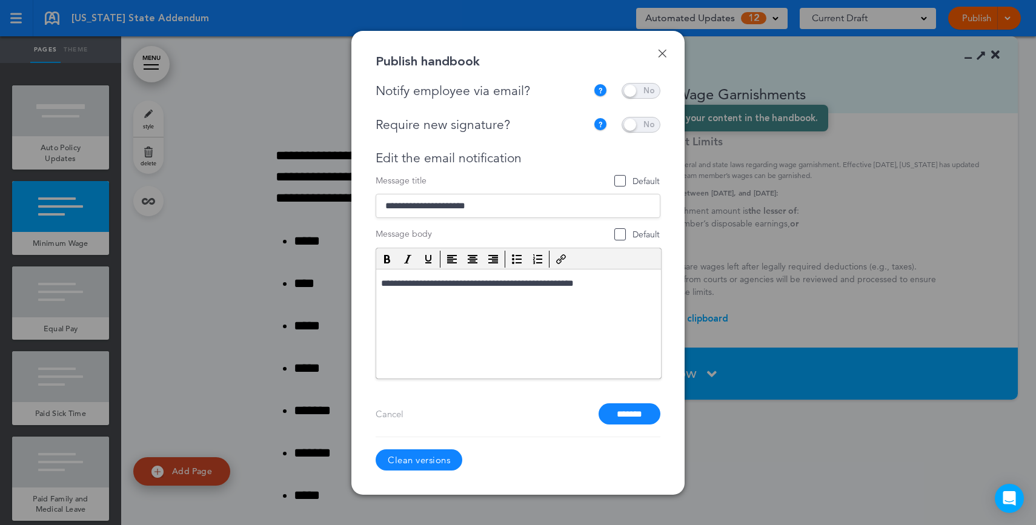
click at [654, 127] on span at bounding box center [640, 125] width 39 height 16
drag, startPoint x: 557, startPoint y: 328, endPoint x: 541, endPoint y: 283, distance: 46.9
click at [541, 283] on html "**********" at bounding box center [518, 295] width 285 height 52
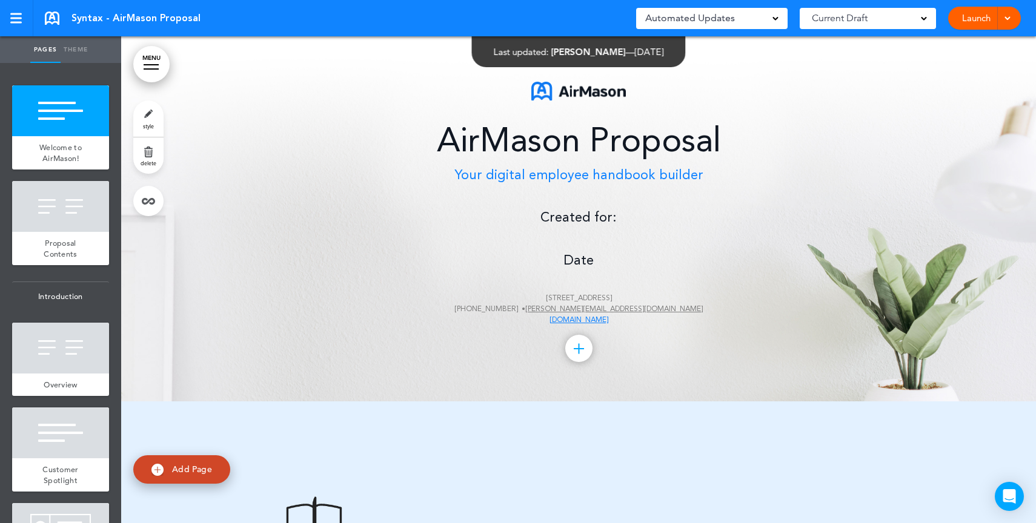
click at [624, 222] on p "Created for: Date [STREET_ADDRESS] [PHONE_NUMBER] • [PERSON_NAME][EMAIL_ADDRESS…" at bounding box center [579, 267] width 606 height 118
click at [608, 233] on p "Created for: Date [STREET_ADDRESS] [PHONE_NUMBER] • [PERSON_NAME][EMAIL_ADDRESS…" at bounding box center [579, 267] width 606 height 118
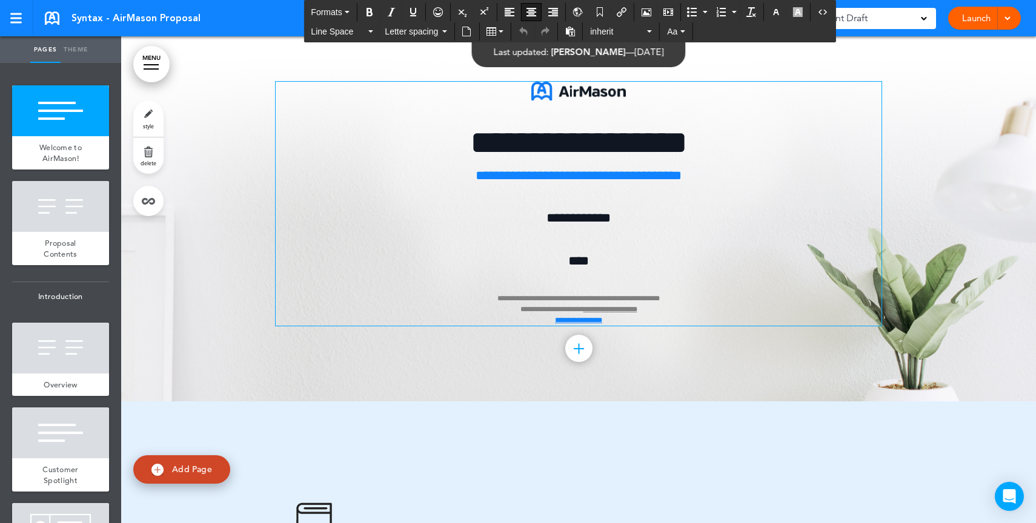
click at [569, 237] on p "**********" at bounding box center [579, 267] width 606 height 118
click at [656, 11] on div "Airmason image" at bounding box center [646, 12] width 21 height 18
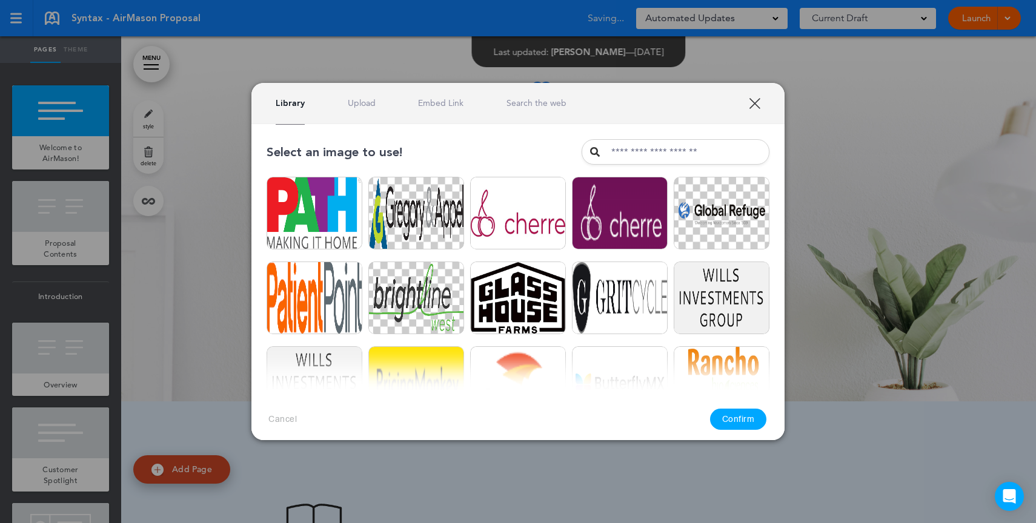
click at [368, 107] on link "Upload" at bounding box center [362, 103] width 28 height 12
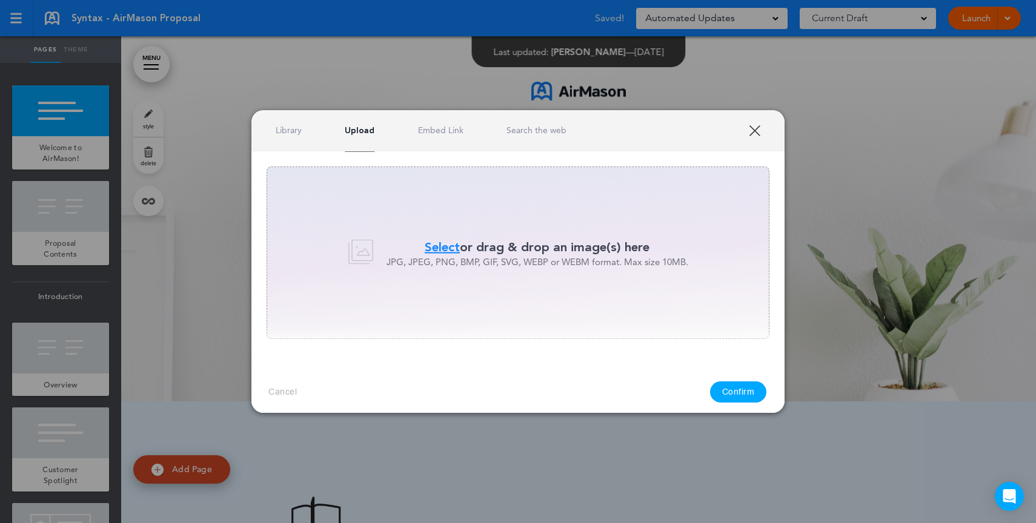
click at [462, 287] on div "Select or drag & drop an image(s) here JPG, JPEG, PNG, BMP, GIF, SVG, WEBP or W…" at bounding box center [517, 253] width 503 height 173
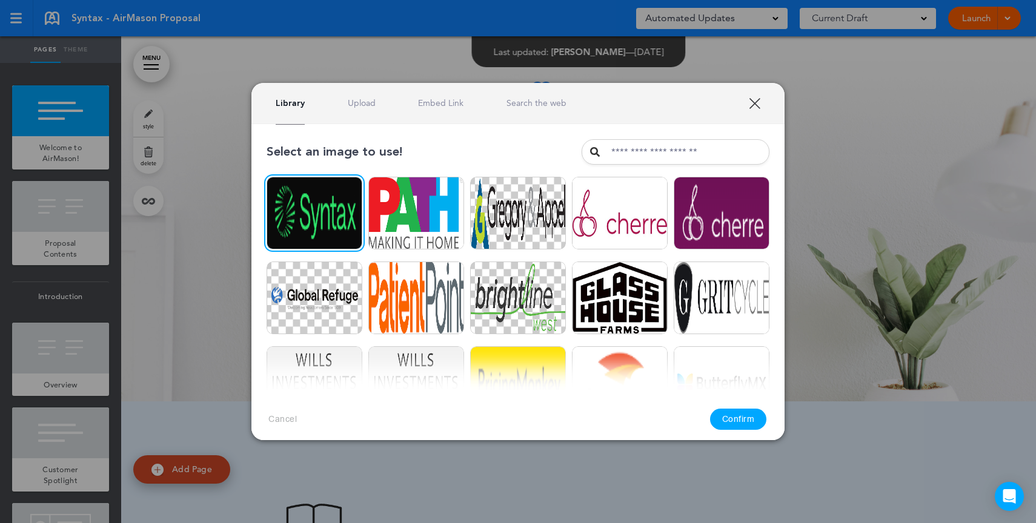
click at [738, 412] on button "Confirm" at bounding box center [738, 419] width 57 height 21
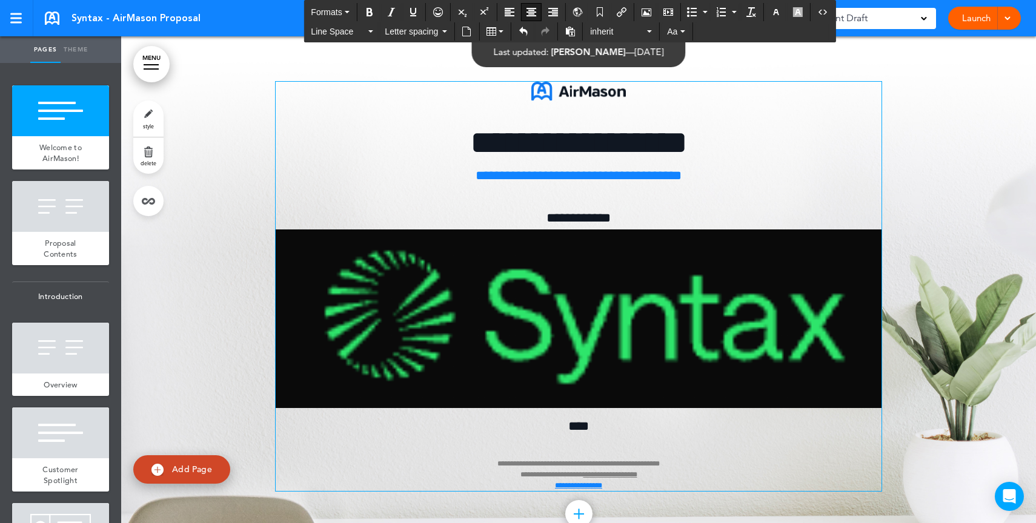
drag, startPoint x: 651, startPoint y: 314, endPoint x: 776, endPoint y: 261, distance: 135.7
click at [652, 314] on img at bounding box center [579, 319] width 606 height 179
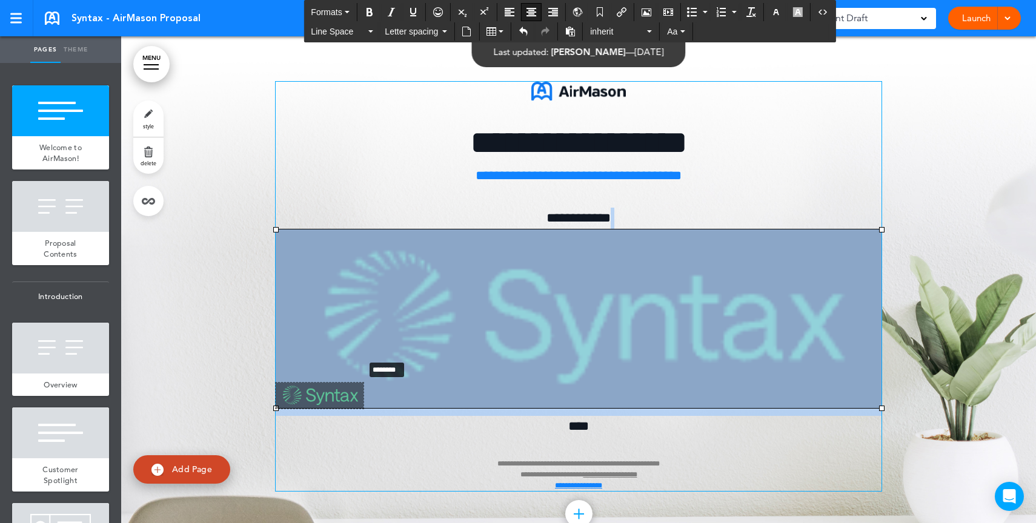
drag, startPoint x: 871, startPoint y: 230, endPoint x: 360, endPoint y: 360, distance: 527.4
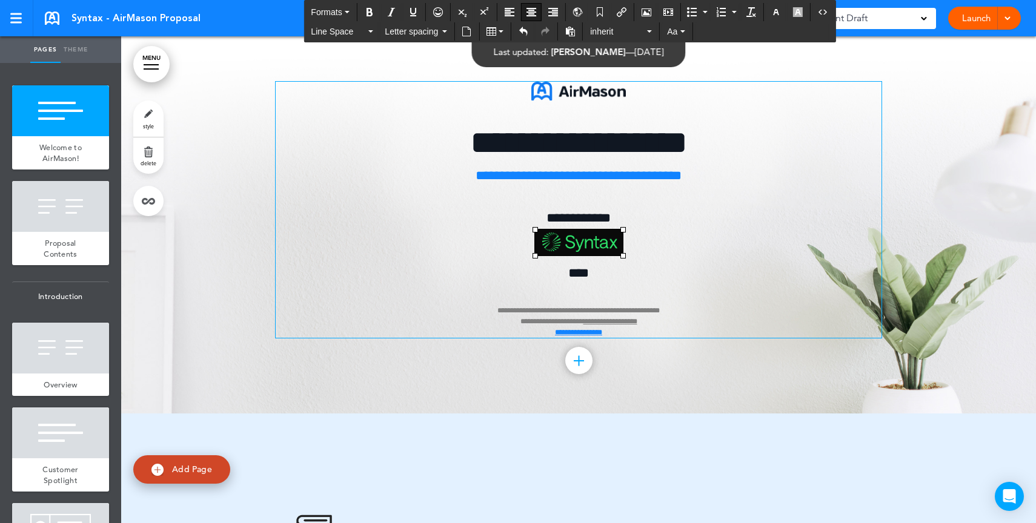
click at [667, 296] on p "**********" at bounding box center [579, 273] width 606 height 130
click at [586, 276] on span "****" at bounding box center [578, 272] width 21 height 13
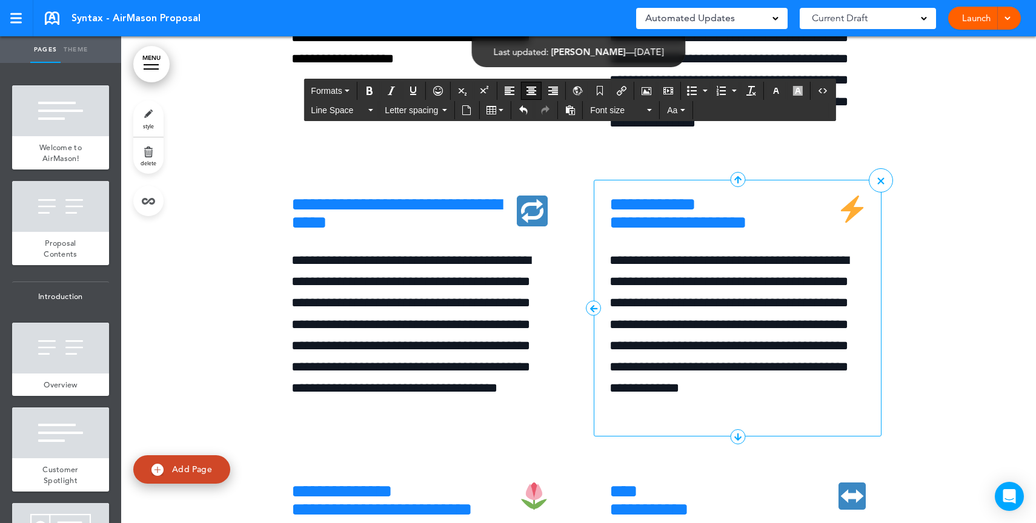
scroll to position [4023, 0]
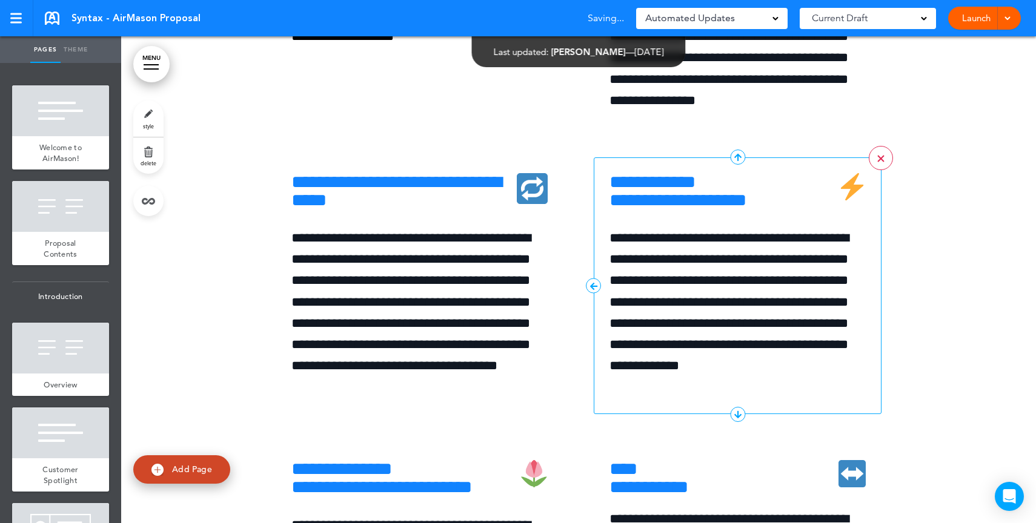
click at [874, 170] on link ">" at bounding box center [880, 158] width 24 height 24
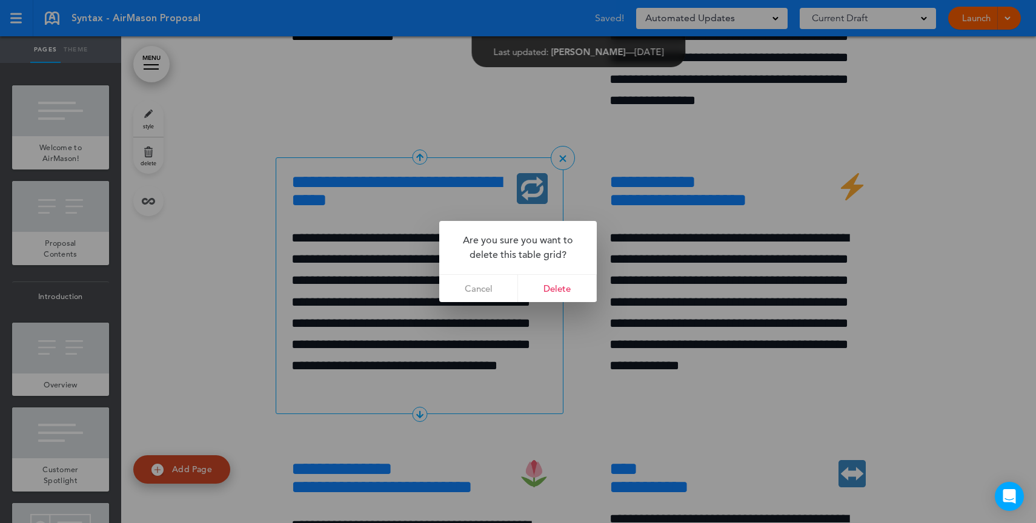
click at [553, 288] on link "Delete" at bounding box center [557, 288] width 79 height 27
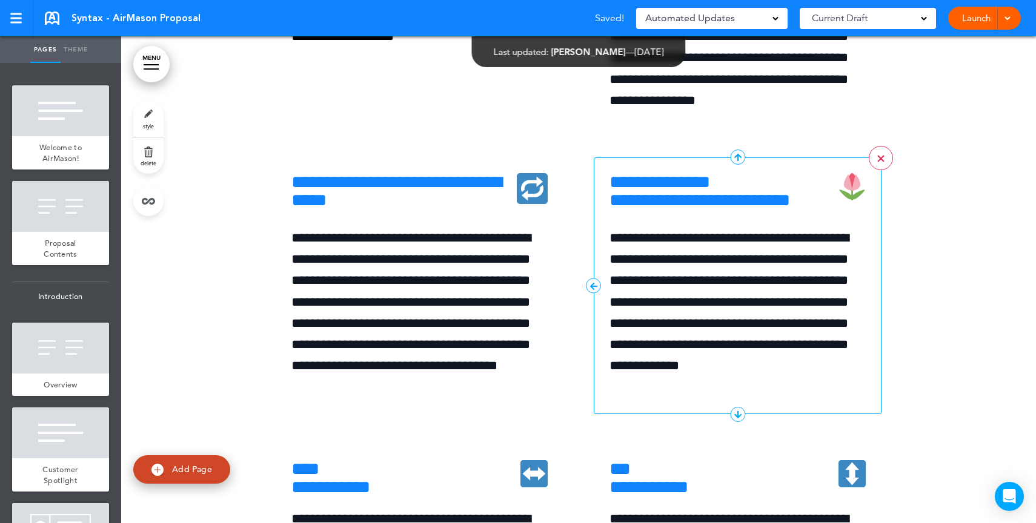
click at [877, 162] on div at bounding box center [880, 158] width 7 height 7
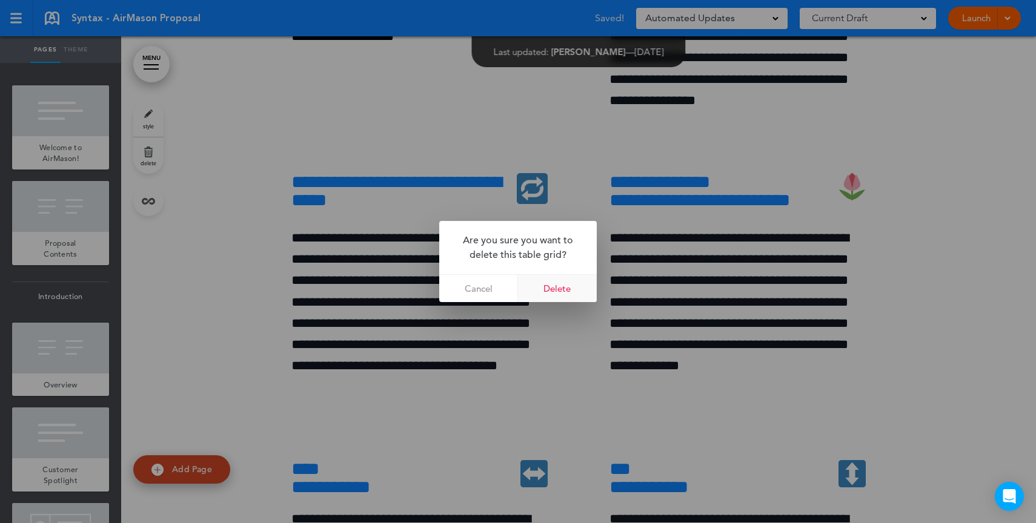
click at [560, 297] on link "Delete" at bounding box center [557, 288] width 79 height 27
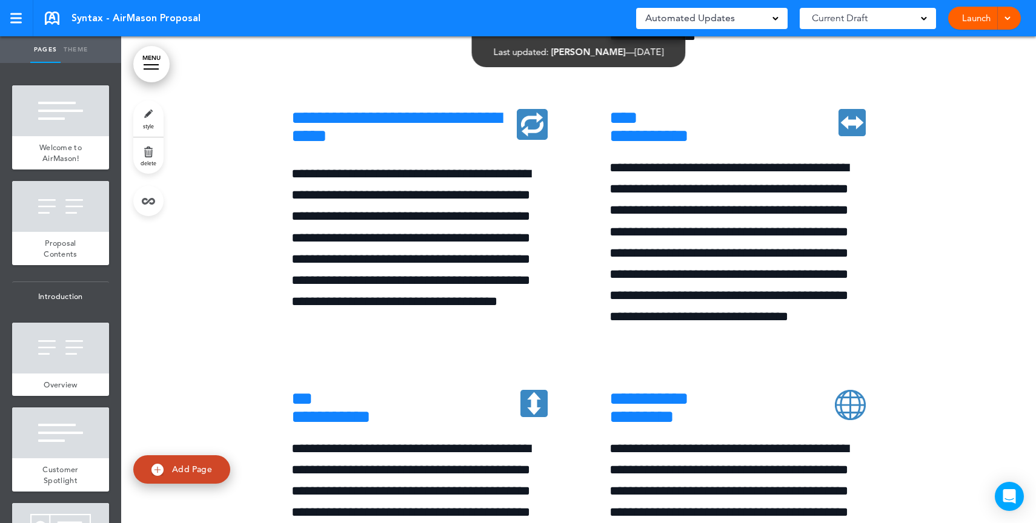
scroll to position [4059, 0]
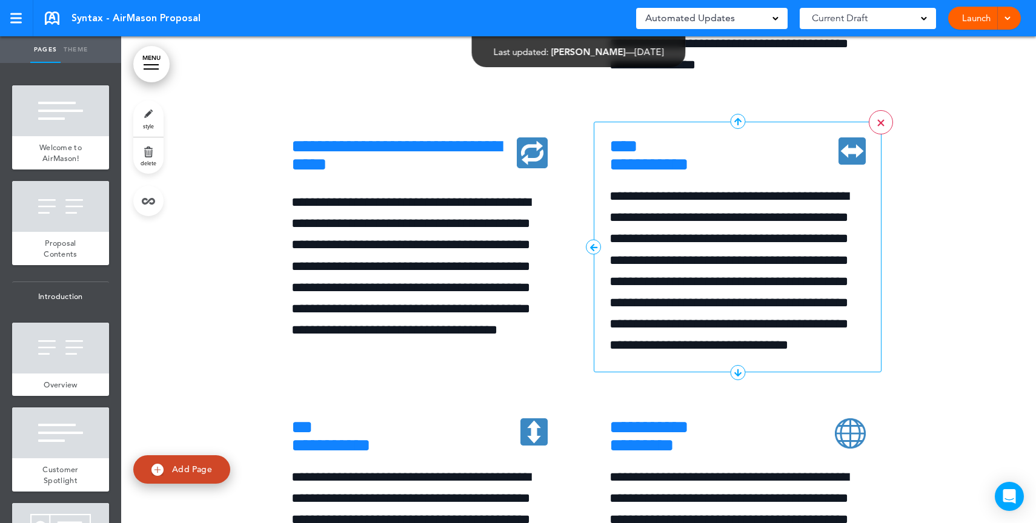
click at [868, 134] on link ">" at bounding box center [880, 122] width 24 height 24
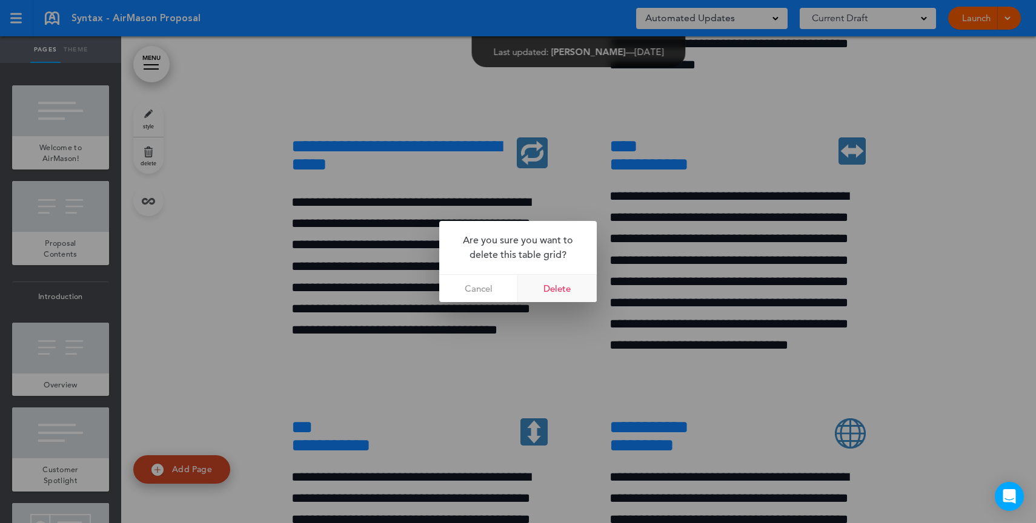
click at [572, 291] on link "Delete" at bounding box center [557, 288] width 79 height 27
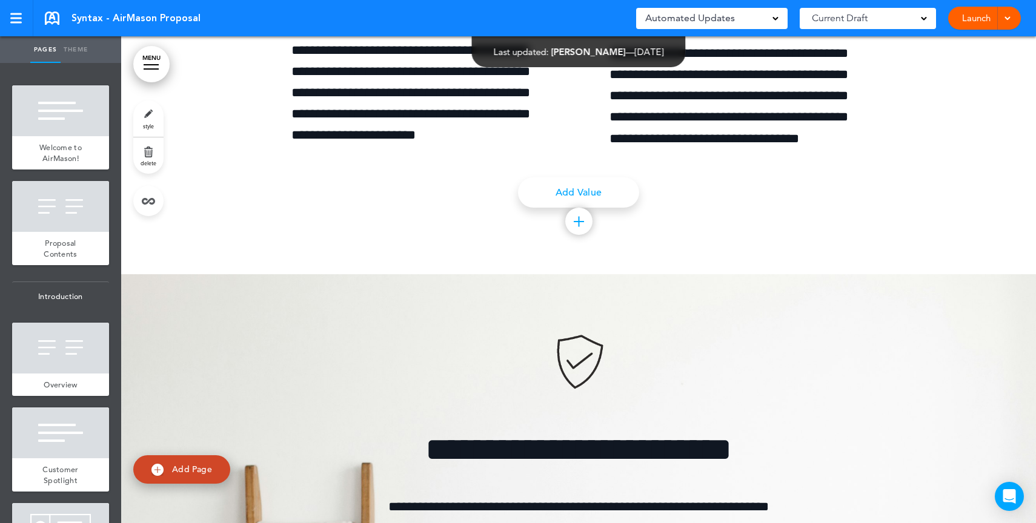
scroll to position [5205, 0]
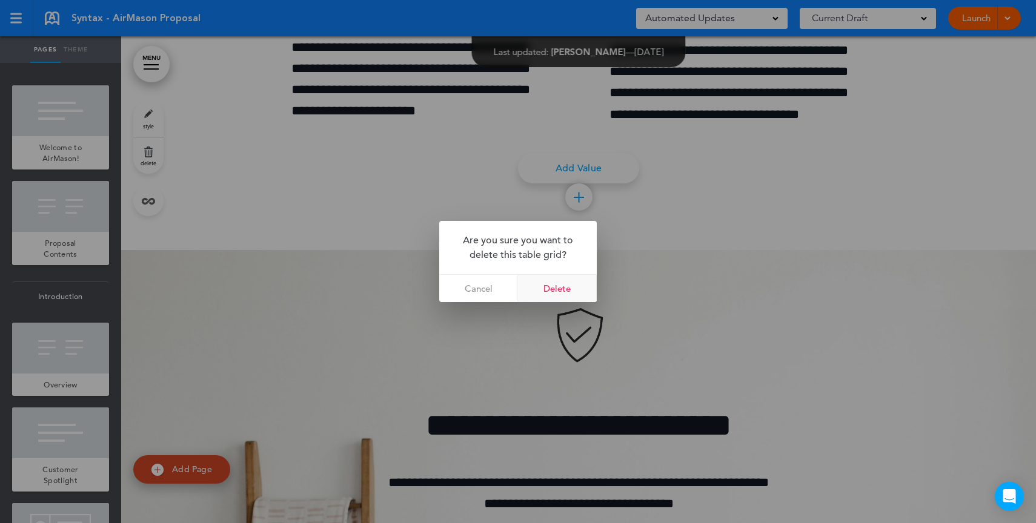
click at [564, 281] on link "Delete" at bounding box center [557, 288] width 79 height 27
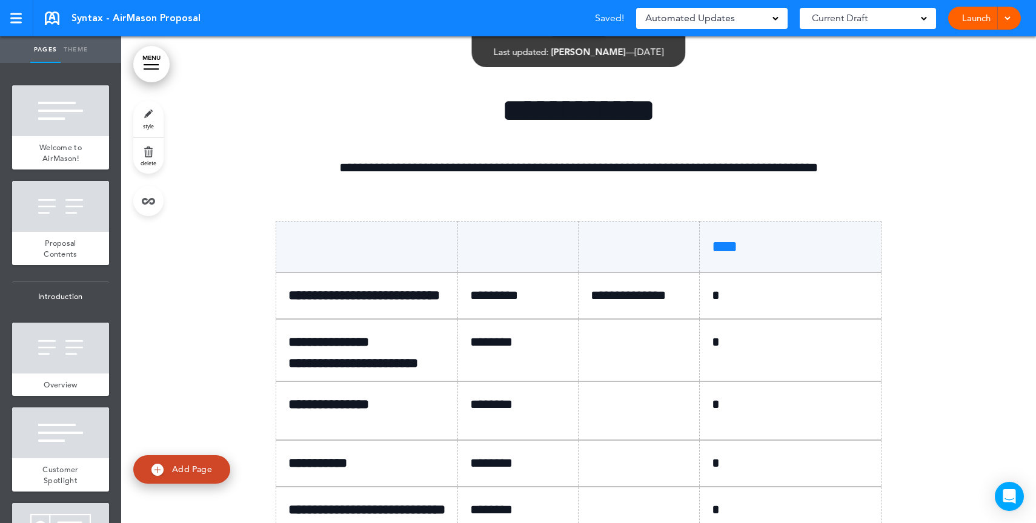
scroll to position [6626, 0]
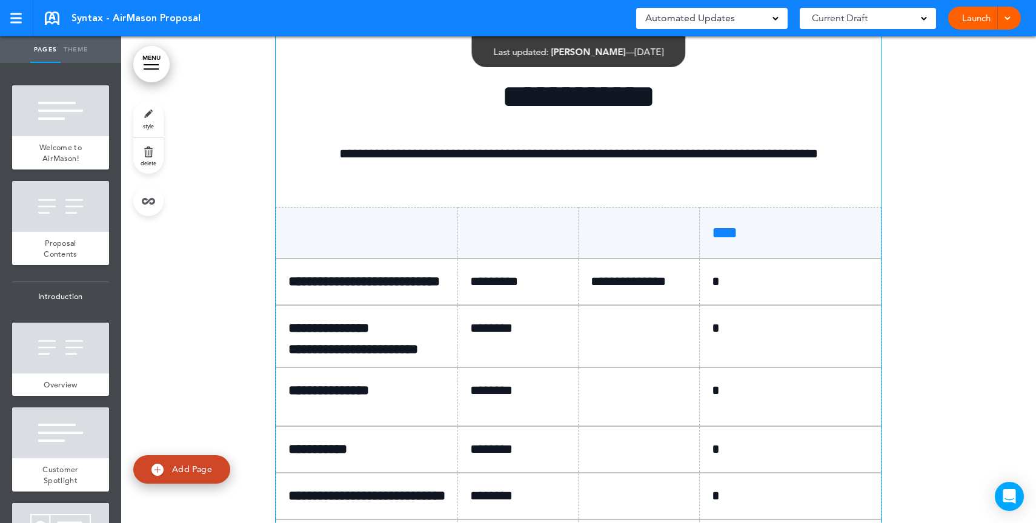
click at [470, 292] on p "*********" at bounding box center [522, 281] width 105 height 21
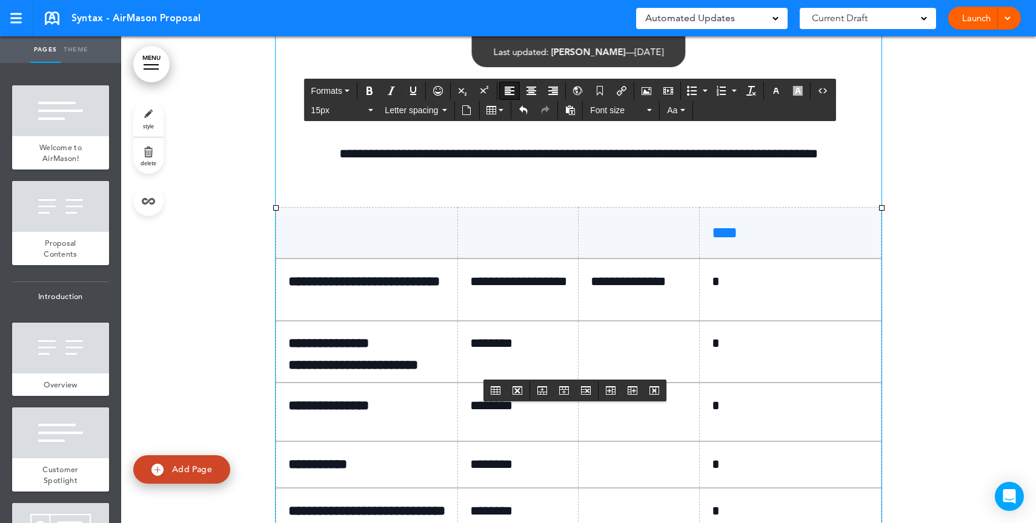
click at [612, 292] on p "**********" at bounding box center [642, 281] width 105 height 21
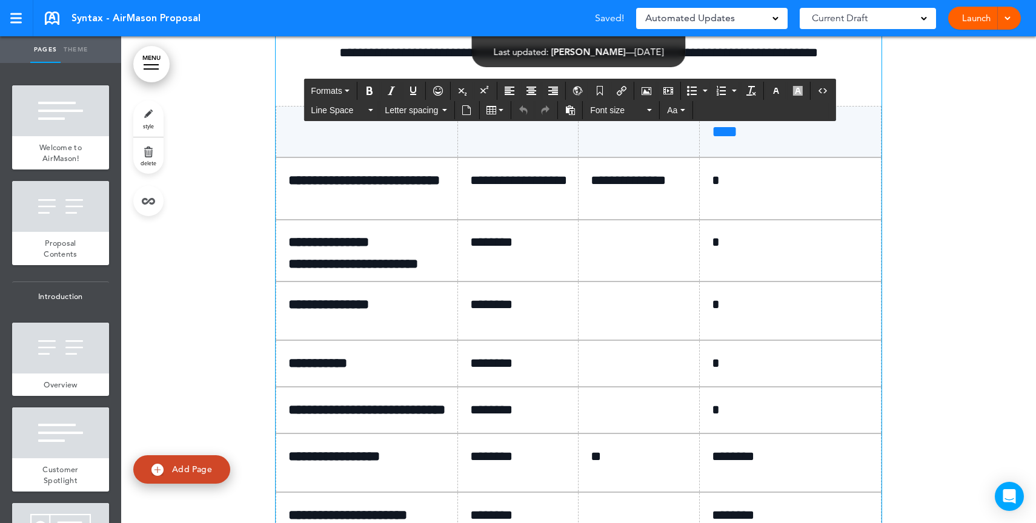
scroll to position [6752, 0]
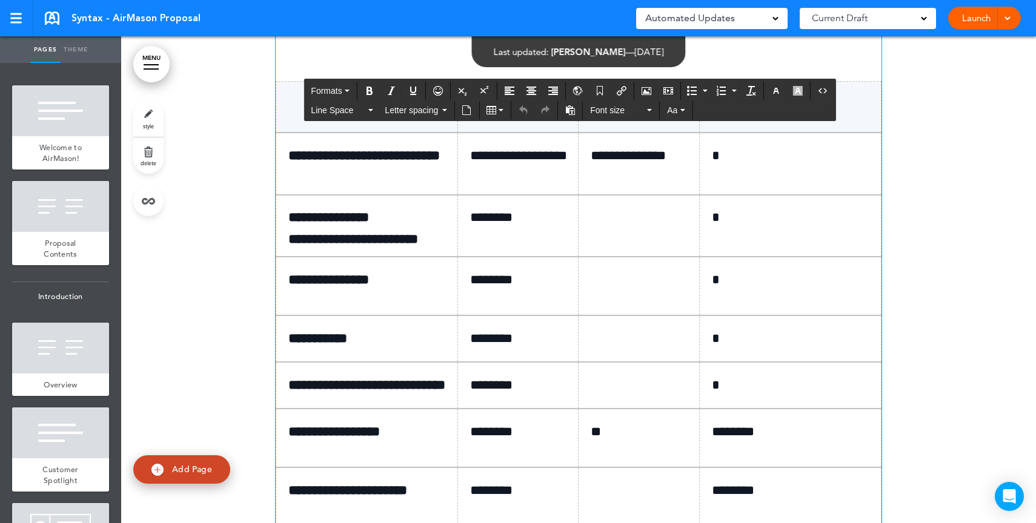
click at [619, 167] on p "**********" at bounding box center [642, 155] width 105 height 21
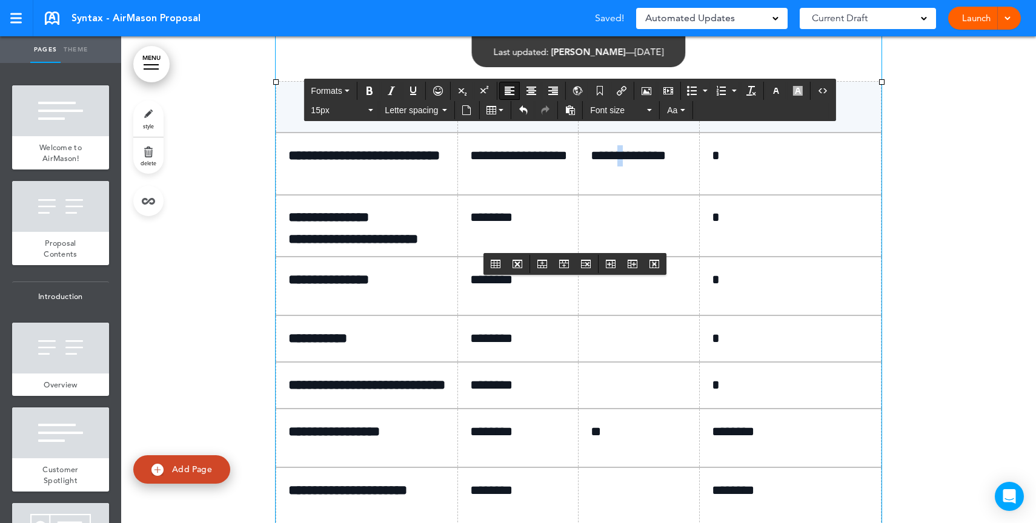
click at [619, 167] on p "**********" at bounding box center [642, 155] width 105 height 21
click at [620, 228] on p at bounding box center [642, 217] width 105 height 21
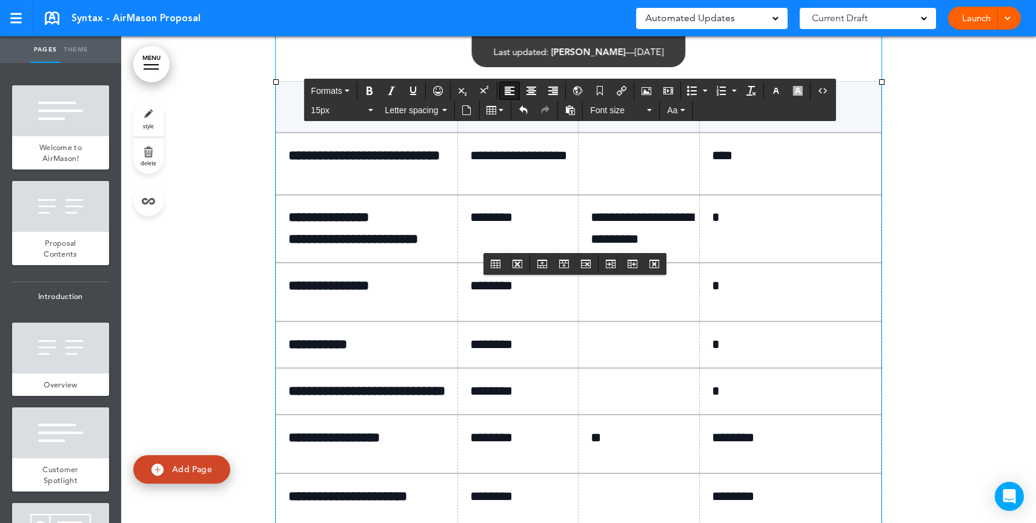
click at [663, 249] on p "**********" at bounding box center [642, 228] width 105 height 42
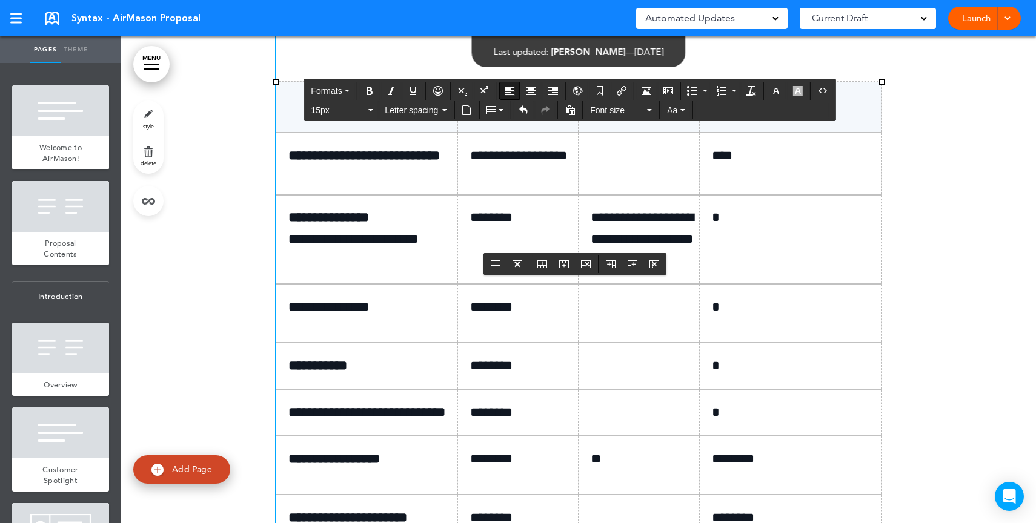
click at [733, 228] on p "*" at bounding box center [795, 217] width 166 height 21
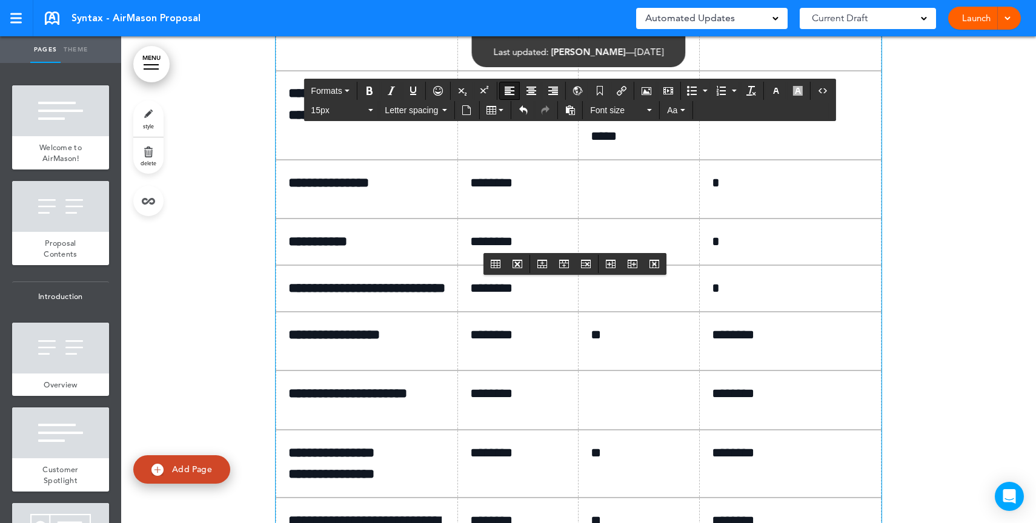
scroll to position [6979, 0]
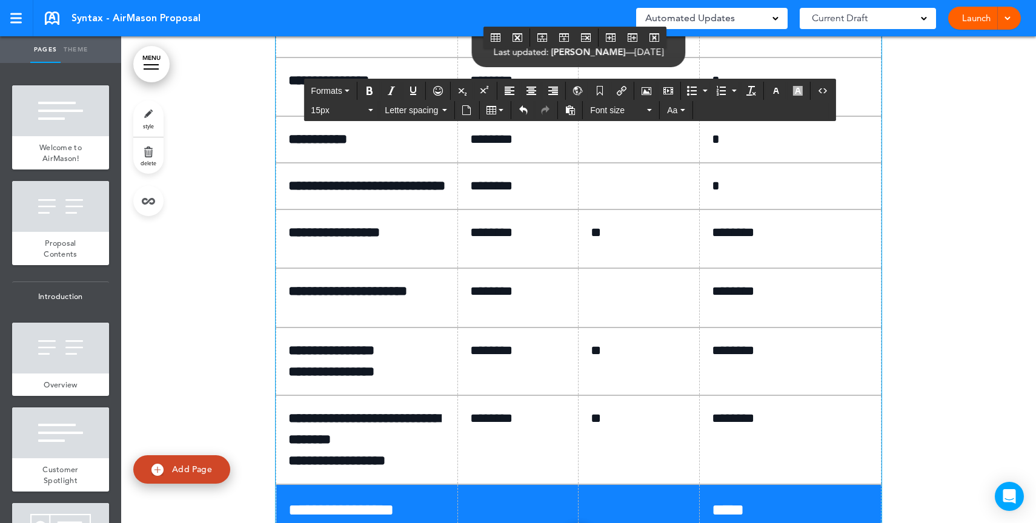
click at [682, 116] on td at bounding box center [638, 87] width 121 height 59
click at [653, 163] on td at bounding box center [638, 139] width 121 height 47
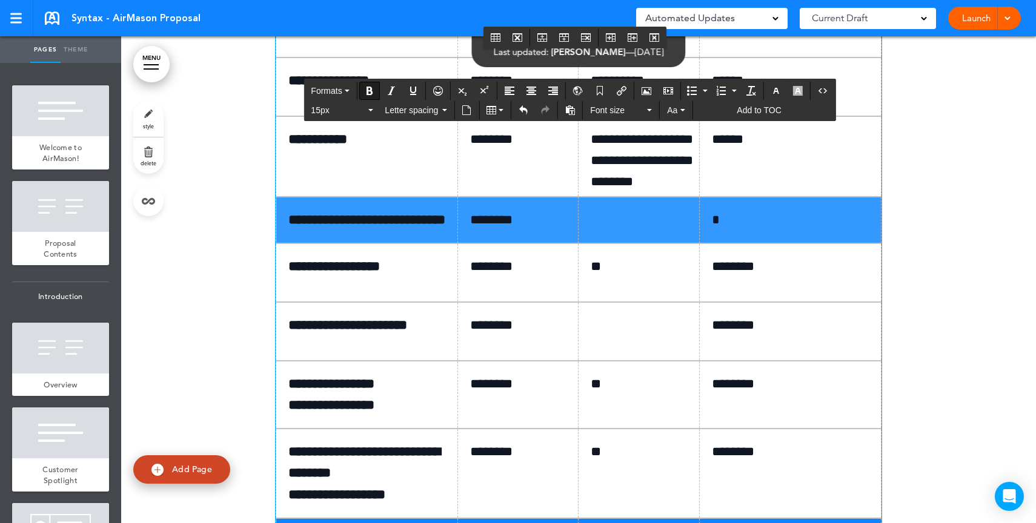
drag, startPoint x: 727, startPoint y: 440, endPoint x: 355, endPoint y: 314, distance: 393.4
click at [303, 243] on tr "**********" at bounding box center [578, 220] width 605 height 47
click at [503, 110] on icon "Table" at bounding box center [500, 110] width 5 height 2
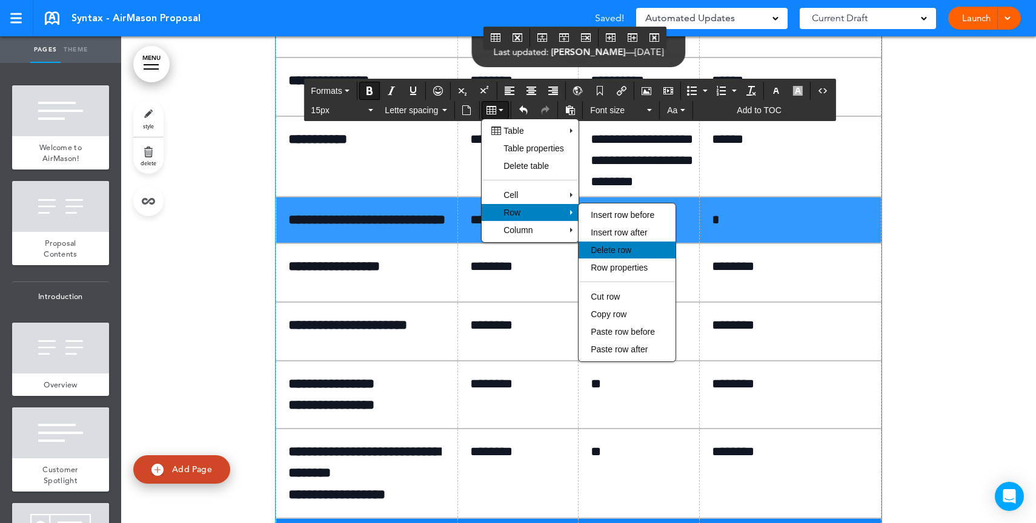
click at [619, 253] on span "Delete row" at bounding box center [610, 250] width 41 height 10
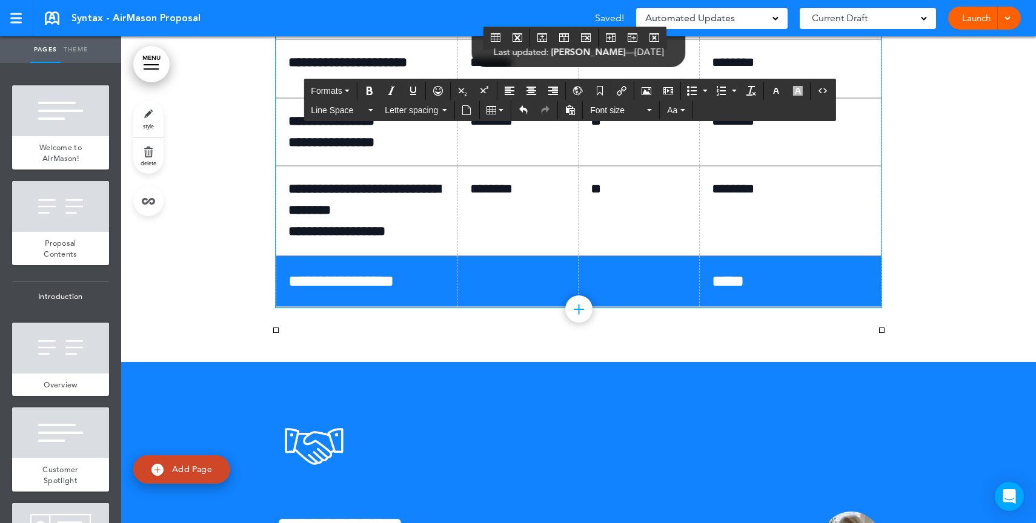
scroll to position [7209, 0]
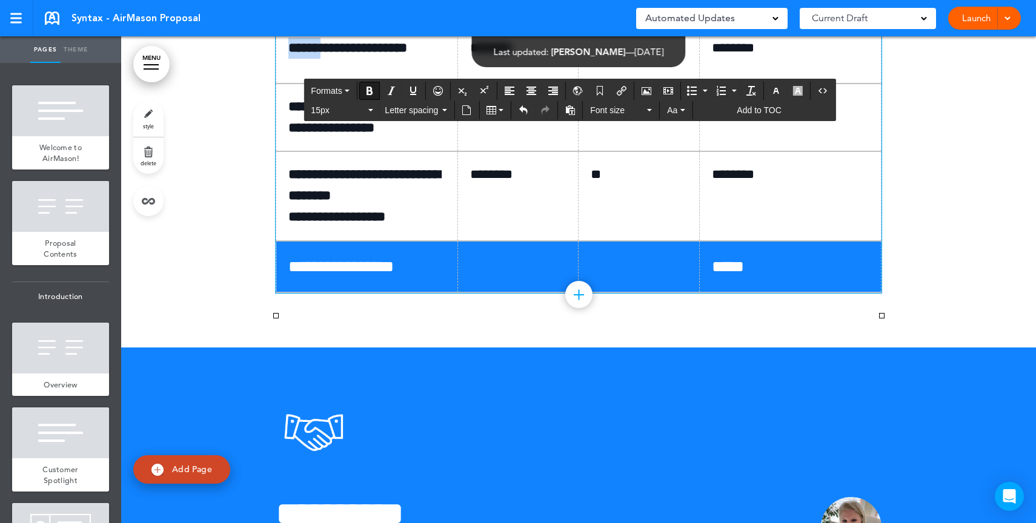
drag, startPoint x: 326, startPoint y: 260, endPoint x: 288, endPoint y: 257, distance: 37.6
click at [288, 55] on strong "**********" at bounding box center [317, 47] width 59 height 13
click at [649, 59] on p at bounding box center [642, 48] width 105 height 21
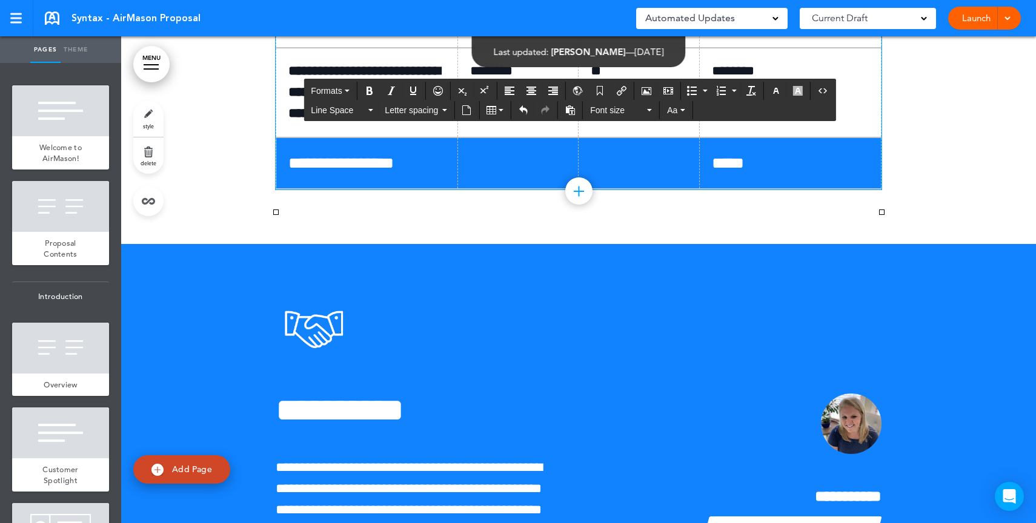
scroll to position [7318, 0]
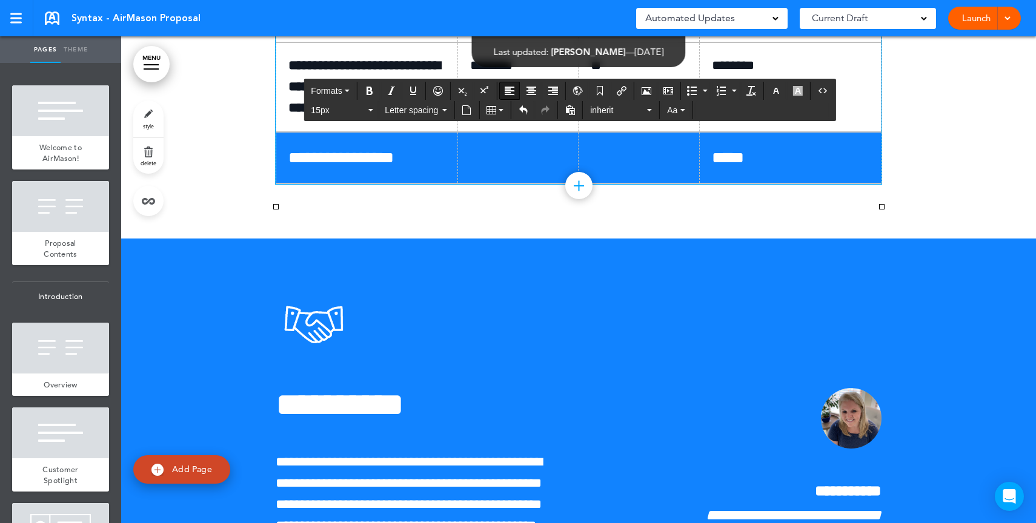
click at [713, 166] on span "*****" at bounding box center [728, 158] width 32 height 16
click at [974, 20] on link "Launch" at bounding box center [976, 18] width 38 height 23
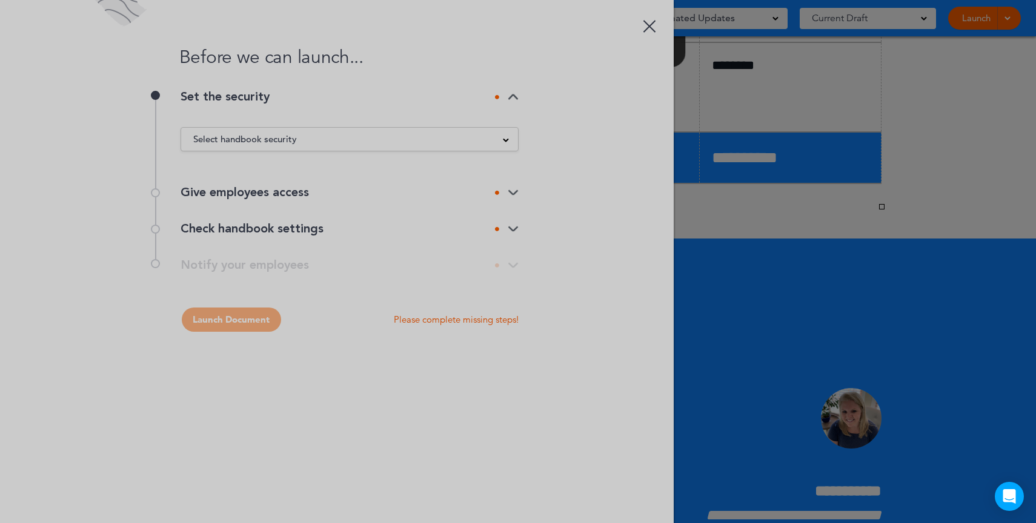
scroll to position [0, 0]
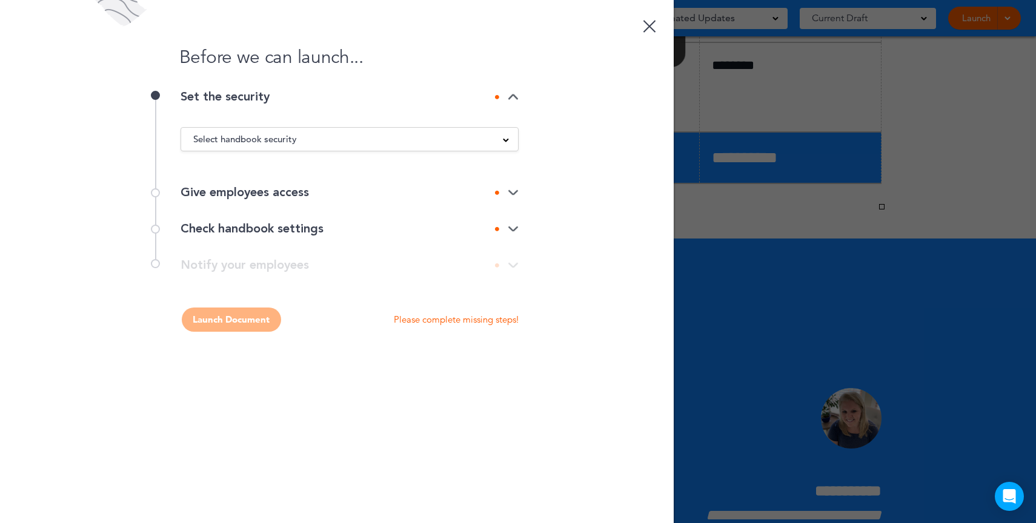
click at [873, 142] on div at bounding box center [518, 261] width 1036 height 523
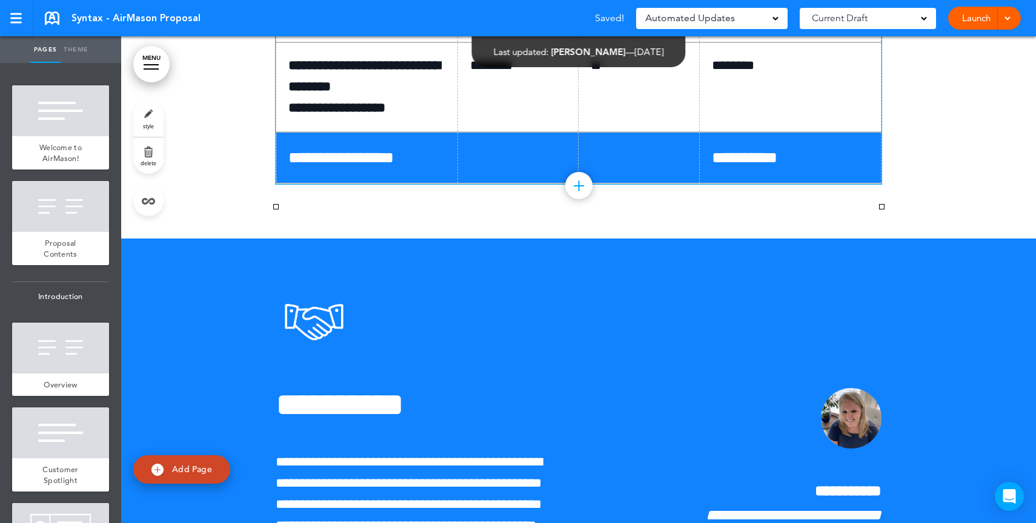
click at [755, 166] on span "**********" at bounding box center [744, 158] width 65 height 16
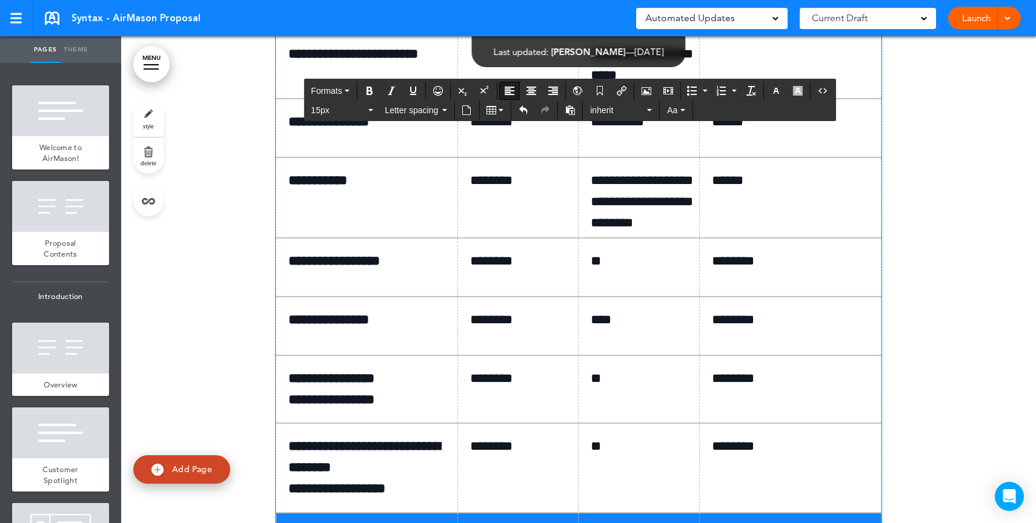
scroll to position [6938, 0]
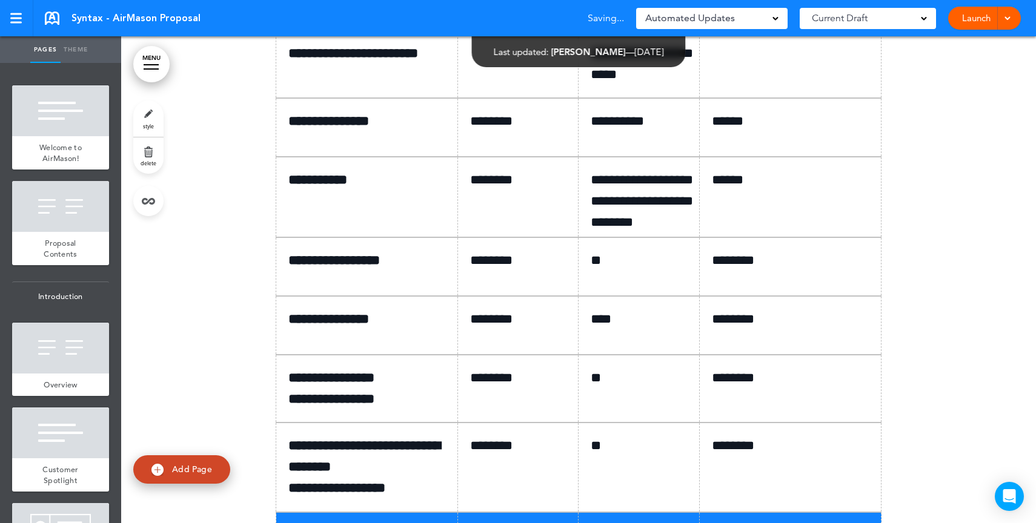
click at [983, 21] on link "Launch" at bounding box center [976, 18] width 38 height 23
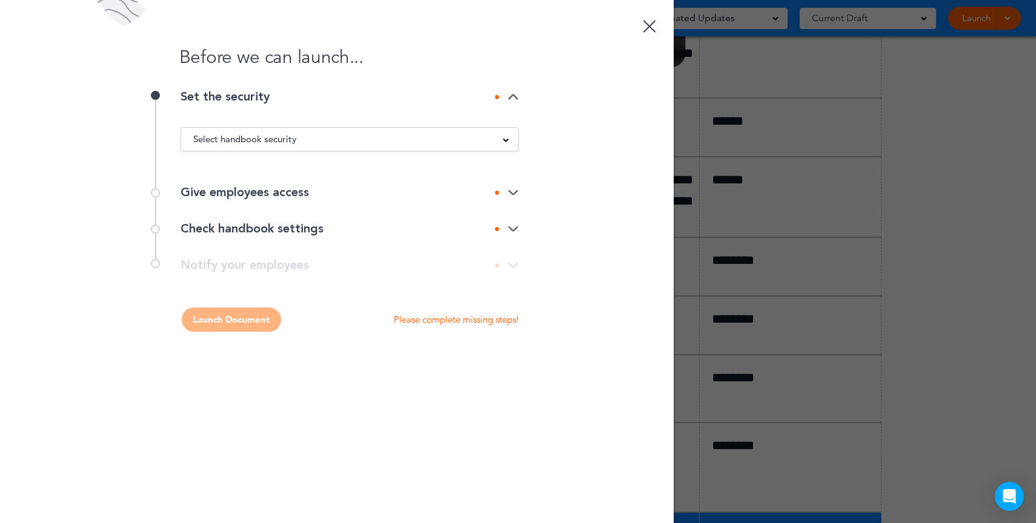
click at [349, 143] on div "Select handbook security" at bounding box center [349, 139] width 337 height 13
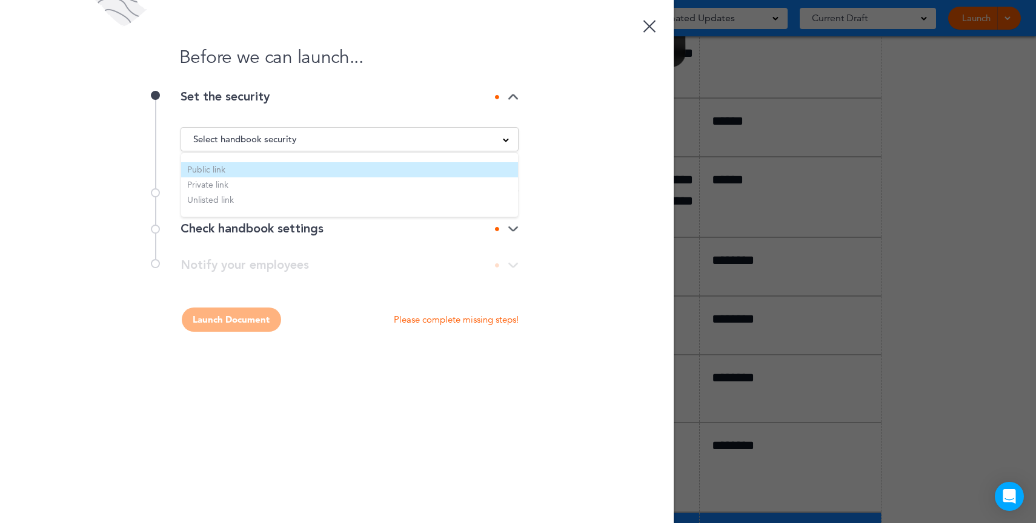
click at [221, 171] on li "Public link" at bounding box center [349, 169] width 337 height 15
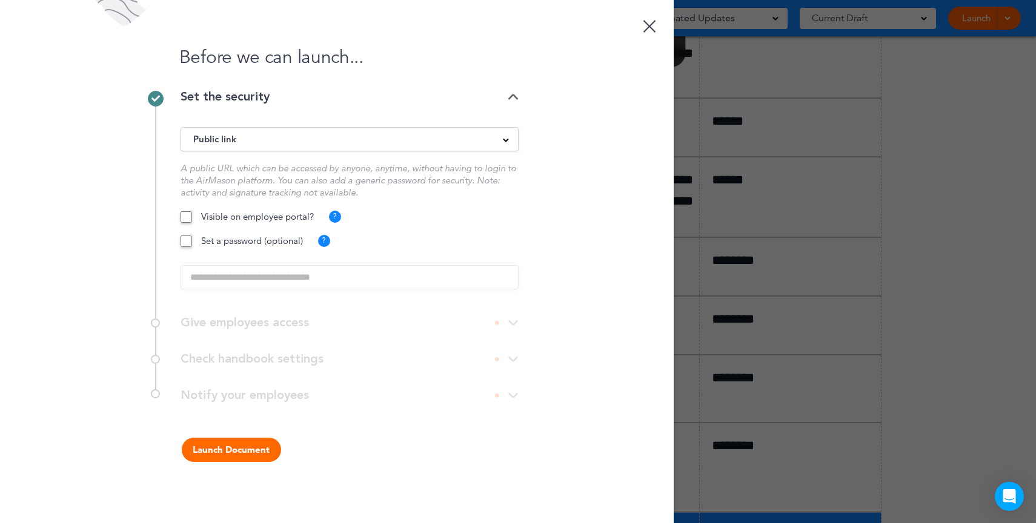
click at [247, 450] on button "Launch Document" at bounding box center [231, 450] width 99 height 24
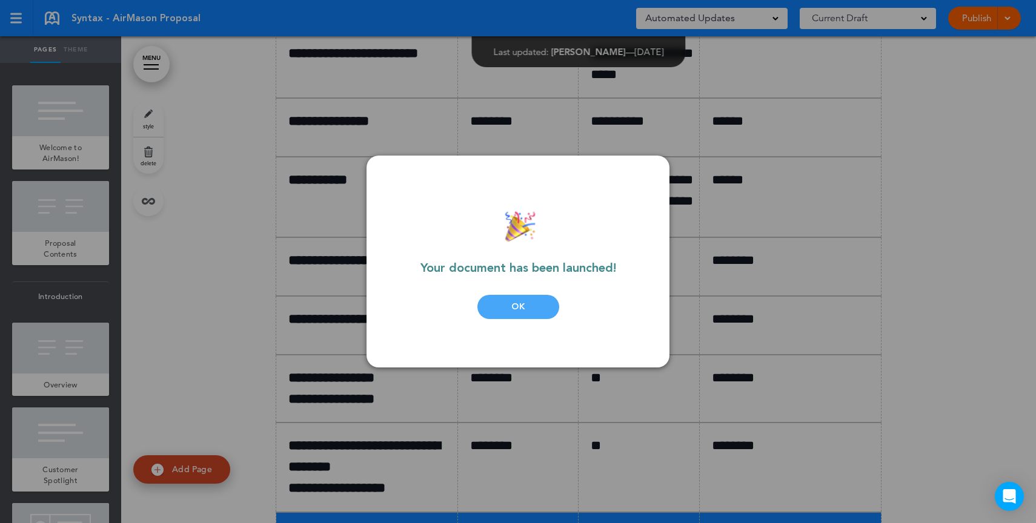
click at [535, 316] on div "OK" at bounding box center [518, 307] width 82 height 24
